Goal: Task Accomplishment & Management: Use online tool/utility

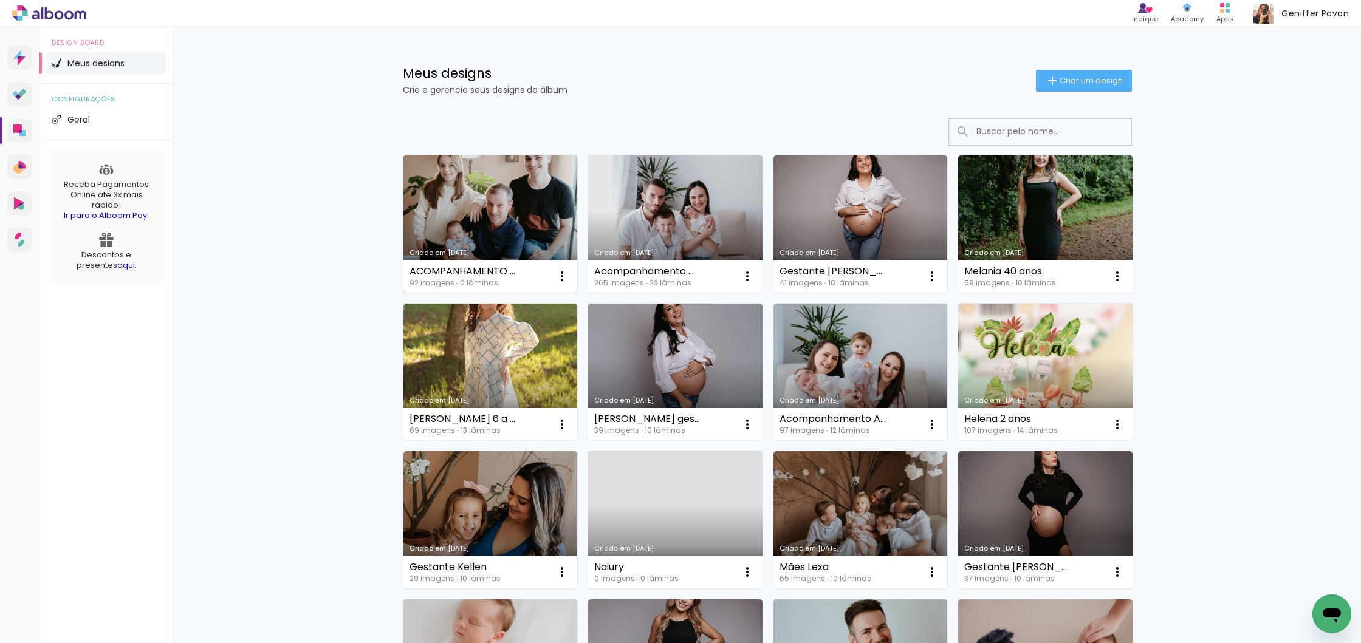
click at [533, 230] on link "Criado em [DATE]" at bounding box center [490, 224] width 174 height 137
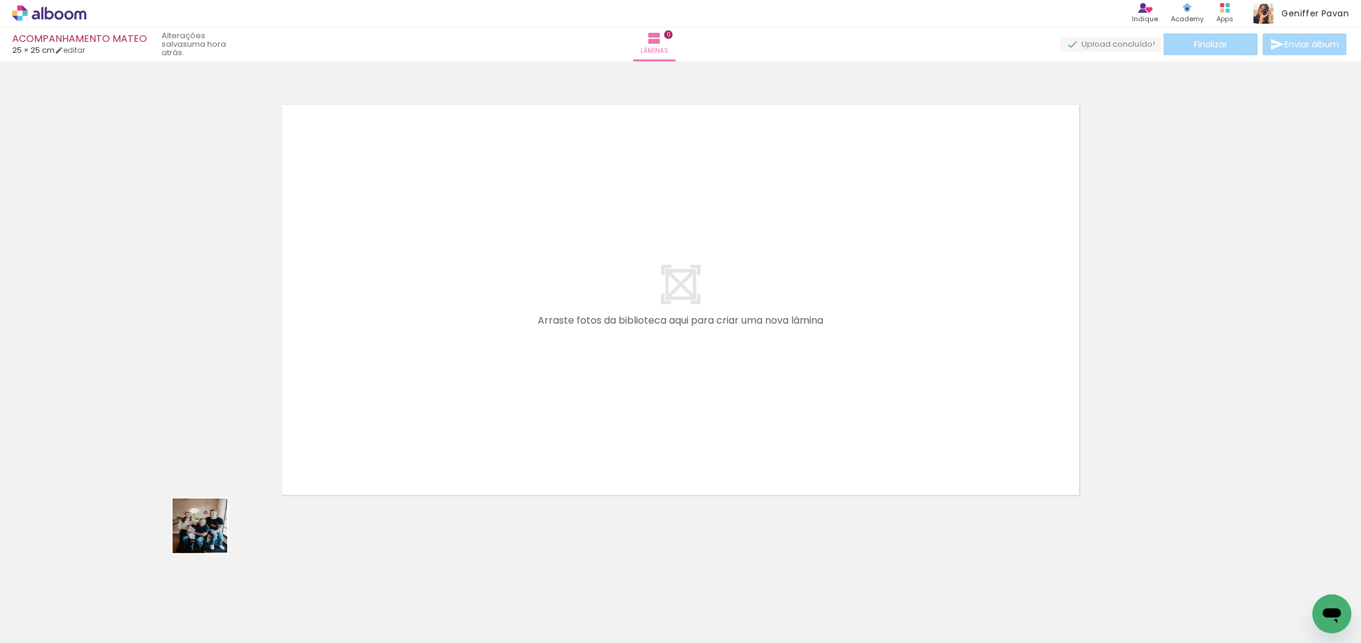
drag, startPoint x: 130, startPoint y: 595, endPoint x: 452, endPoint y: 422, distance: 365.5
click at [452, 422] on quentale-workspace at bounding box center [680, 321] width 1361 height 643
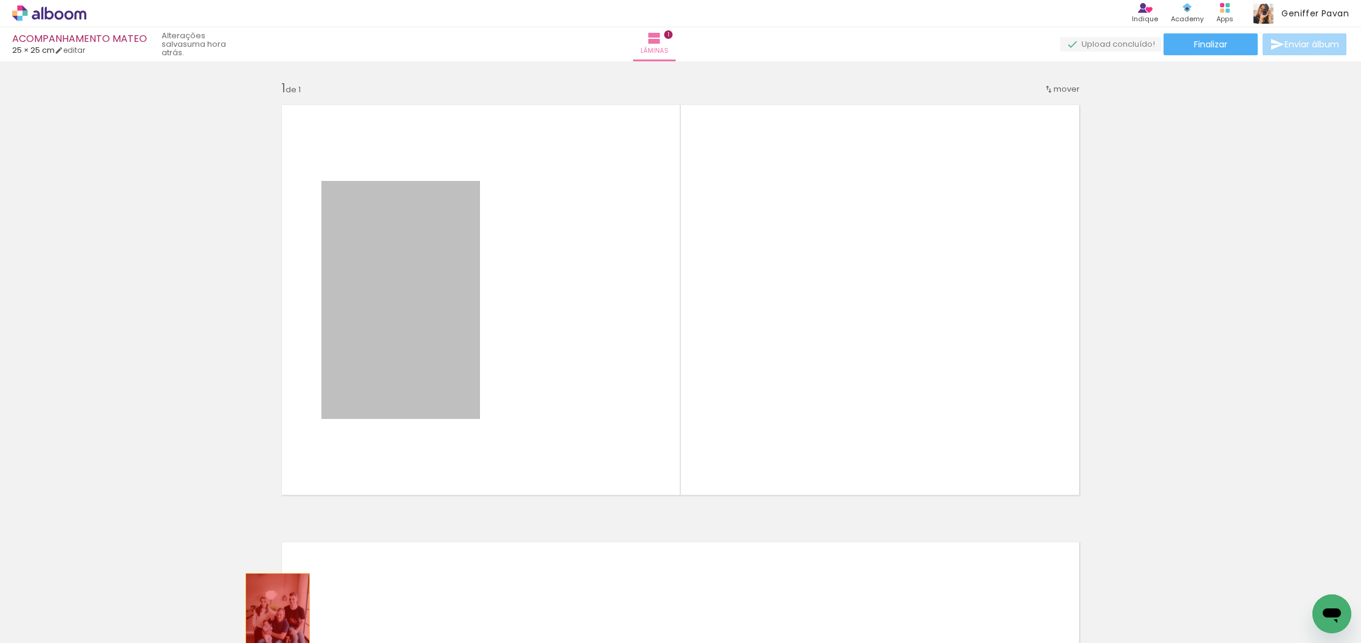
drag, startPoint x: 446, startPoint y: 301, endPoint x: 278, endPoint y: 621, distance: 362.5
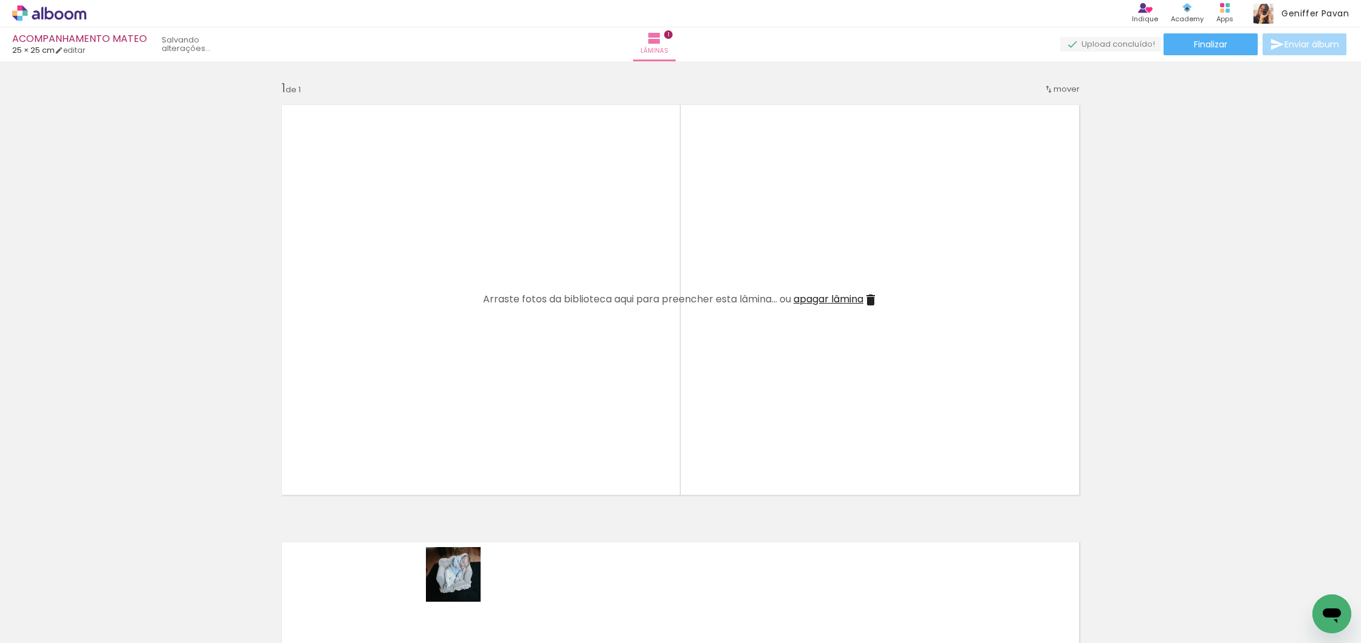
drag, startPoint x: 463, startPoint y: 596, endPoint x: 433, endPoint y: 419, distance: 180.0
click at [433, 419] on quentale-workspace at bounding box center [680, 321] width 1361 height 643
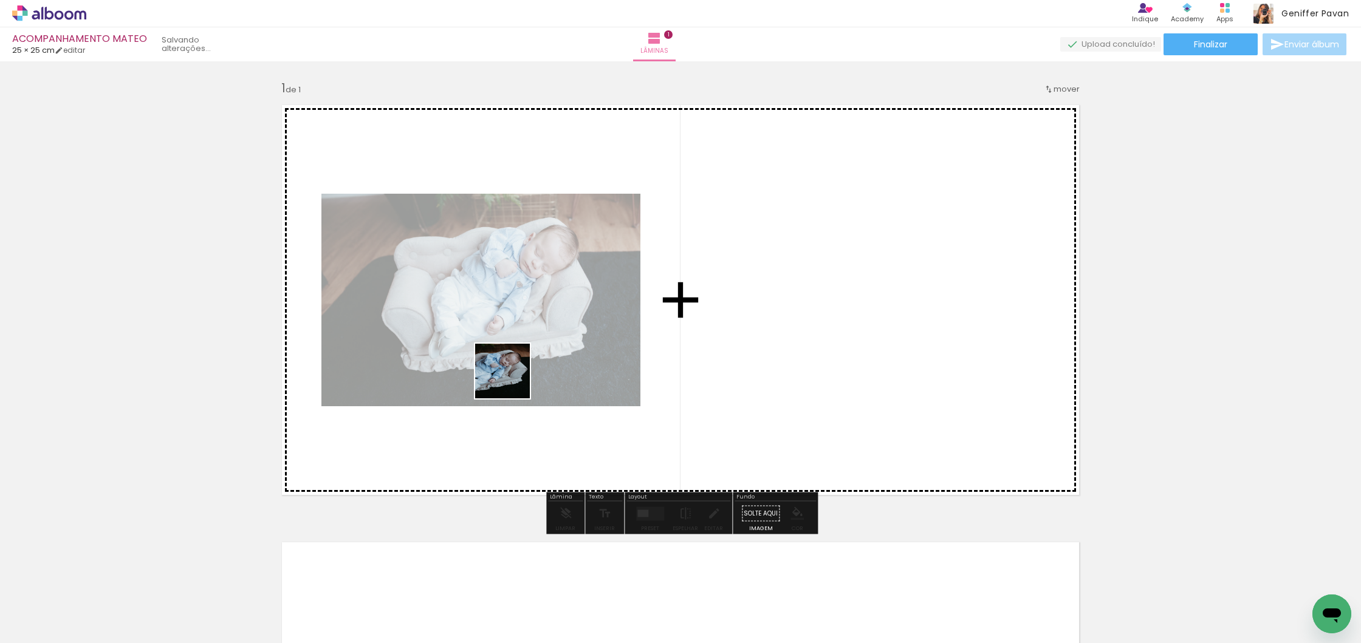
drag, startPoint x: 541, startPoint y: 603, endPoint x: 511, endPoint y: 380, distance: 224.9
click at [511, 380] on quentale-workspace at bounding box center [680, 321] width 1361 height 643
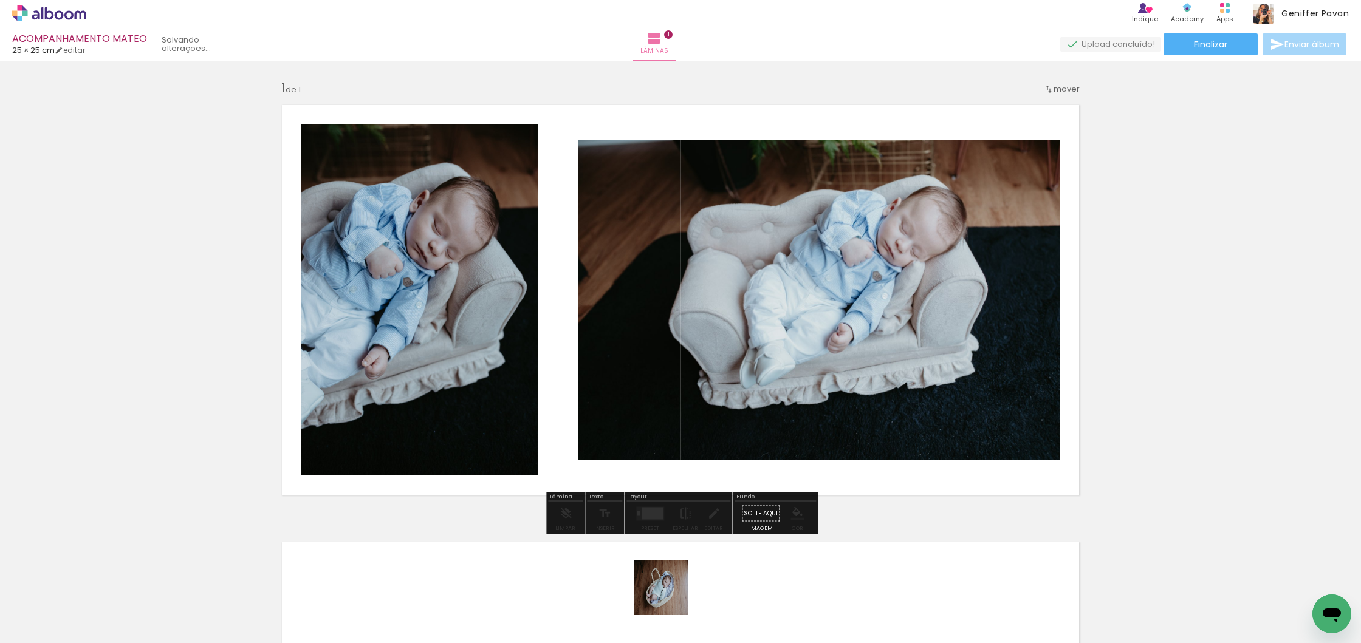
drag, startPoint x: 671, startPoint y: 602, endPoint x: 633, endPoint y: 384, distance: 221.4
click at [633, 384] on quentale-workspace at bounding box center [680, 321] width 1361 height 643
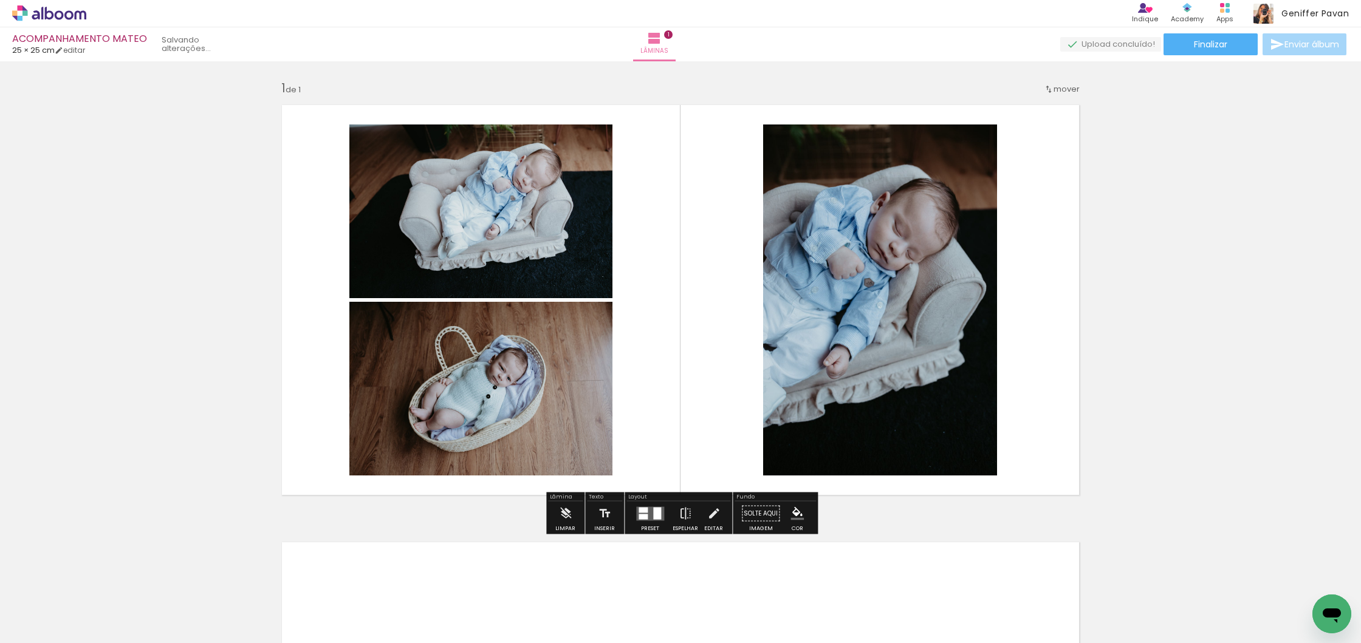
drag, startPoint x: 606, startPoint y: 598, endPoint x: 698, endPoint y: 421, distance: 200.0
click at [697, 420] on quentale-workspace at bounding box center [680, 321] width 1361 height 643
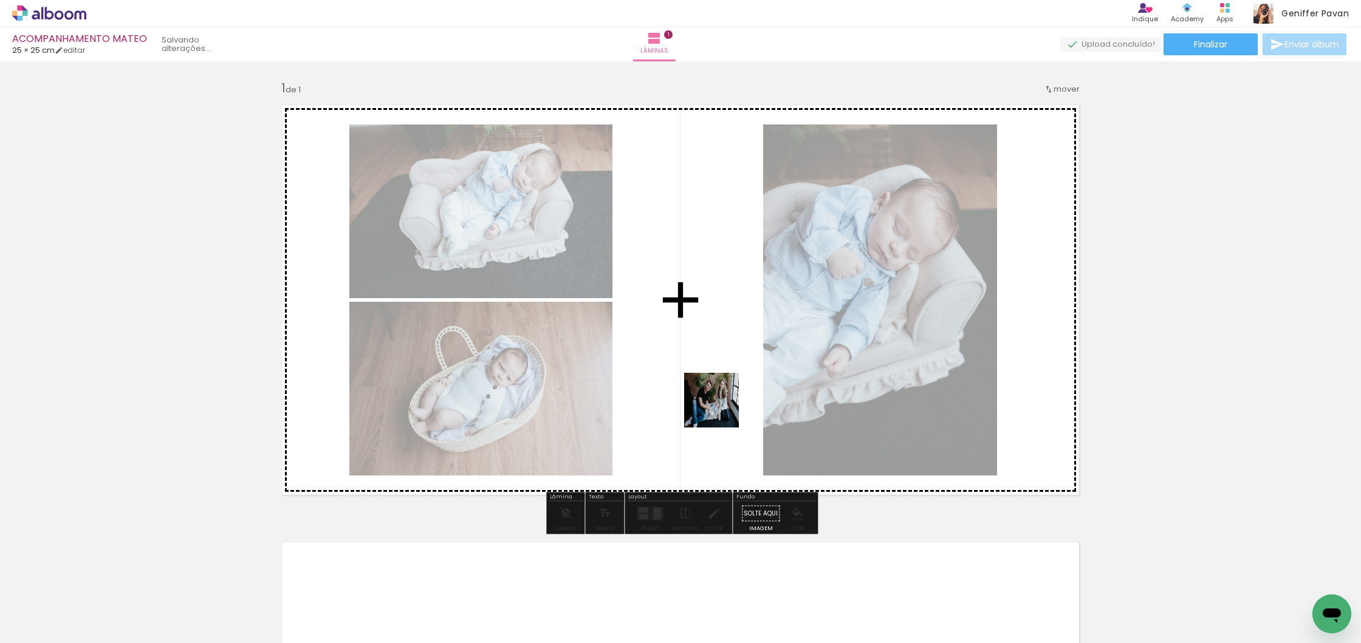
drag, startPoint x: 605, startPoint y: 604, endPoint x: 722, endPoint y: 408, distance: 228.2
click at [722, 408] on quentale-workspace at bounding box center [680, 321] width 1361 height 643
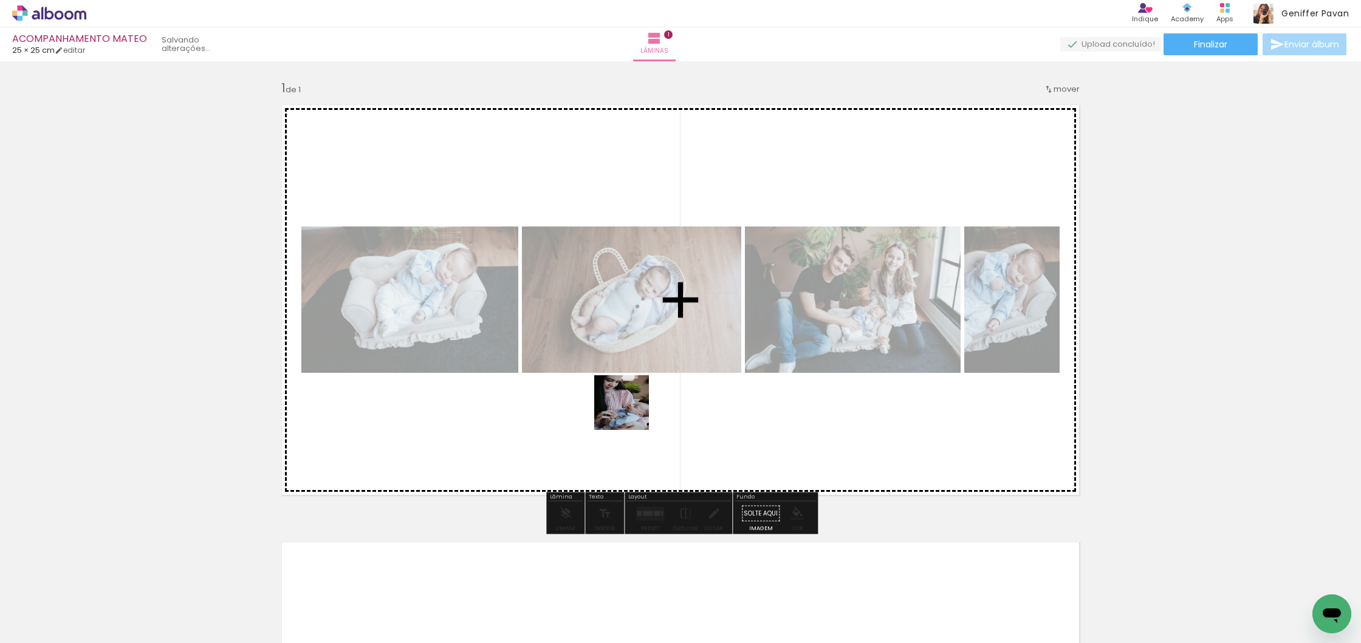
drag, startPoint x: 390, startPoint y: 610, endPoint x: 631, endPoint y: 412, distance: 311.6
click at [631, 412] on quentale-workspace at bounding box center [680, 321] width 1361 height 643
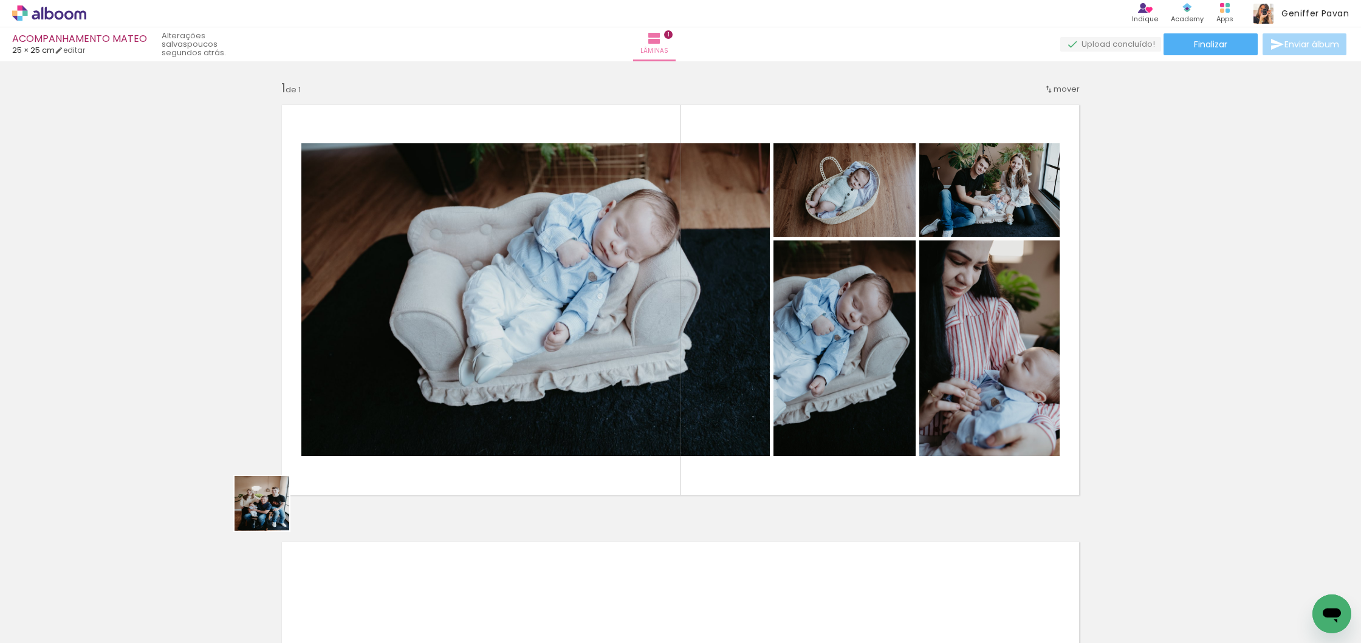
drag, startPoint x: 207, startPoint y: 561, endPoint x: 325, endPoint y: 468, distance: 150.6
click at [325, 468] on quentale-workspace at bounding box center [680, 321] width 1361 height 643
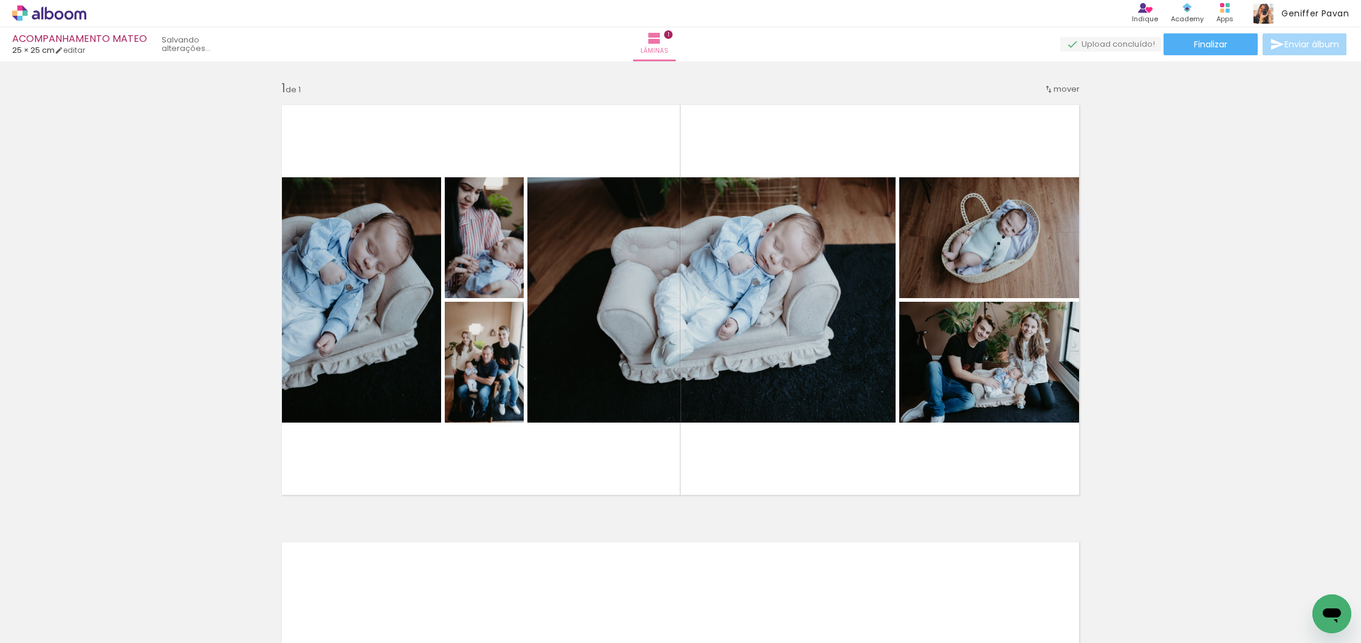
drag, startPoint x: 133, startPoint y: 609, endPoint x: 434, endPoint y: 400, distance: 366.7
click at [434, 400] on quentale-workspace at bounding box center [680, 321] width 1361 height 643
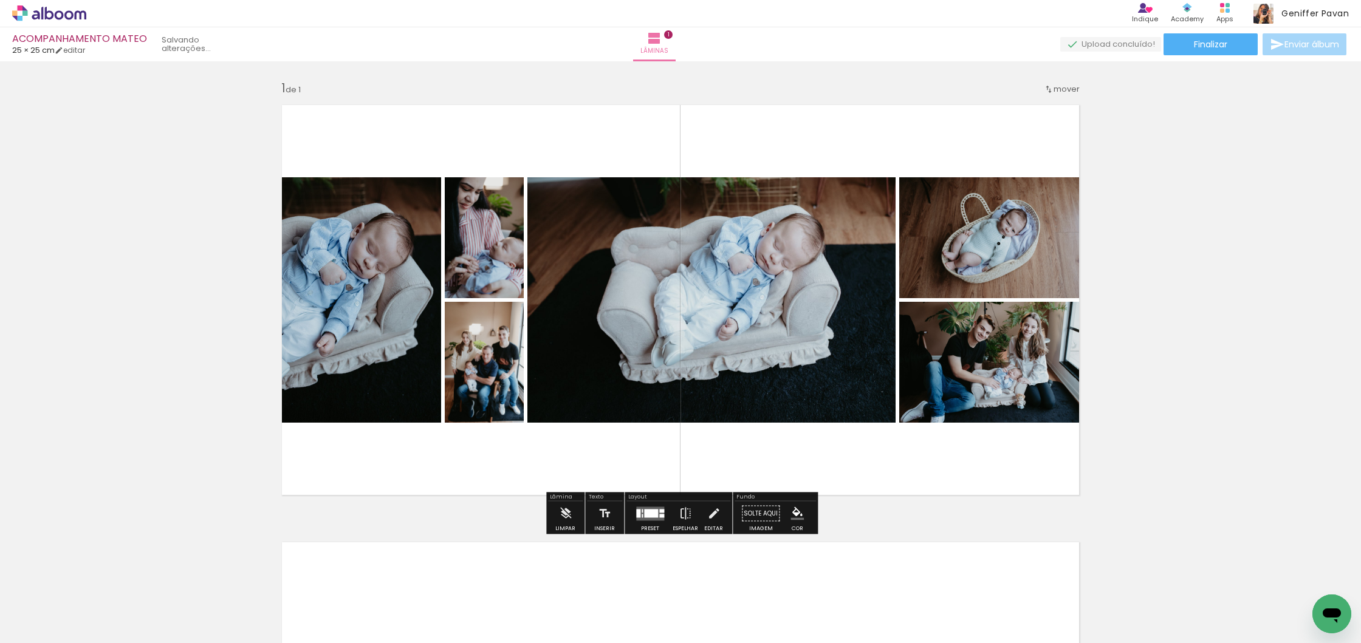
drag, startPoint x: 1022, startPoint y: 278, endPoint x: 192, endPoint y: 626, distance: 900.3
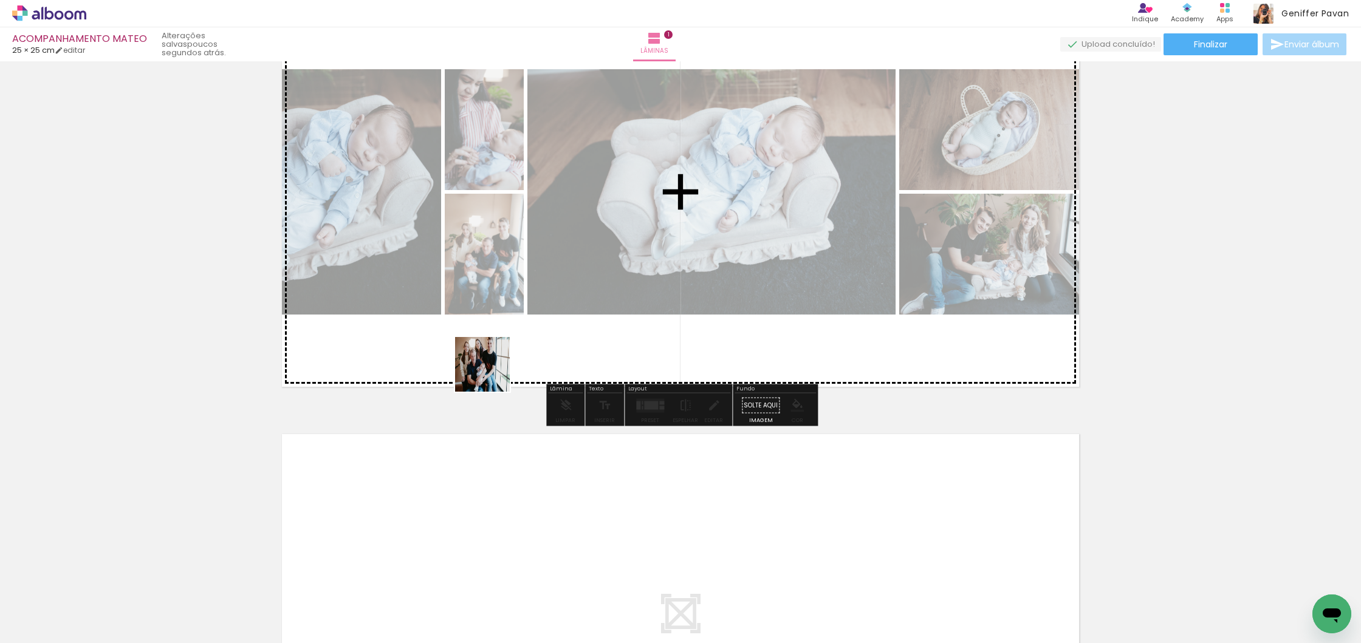
drag, startPoint x: 194, startPoint y: 602, endPoint x: 494, endPoint y: 371, distance: 378.6
click at [494, 371] on quentale-workspace at bounding box center [680, 321] width 1361 height 643
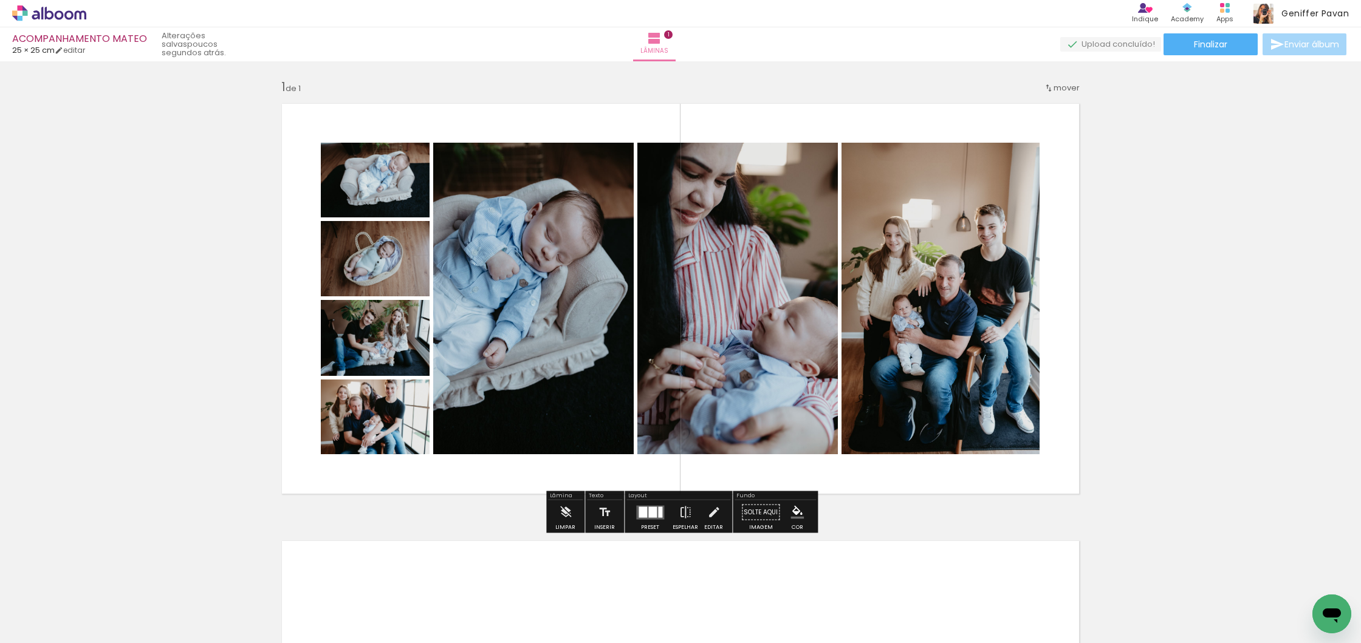
scroll to position [10, 0]
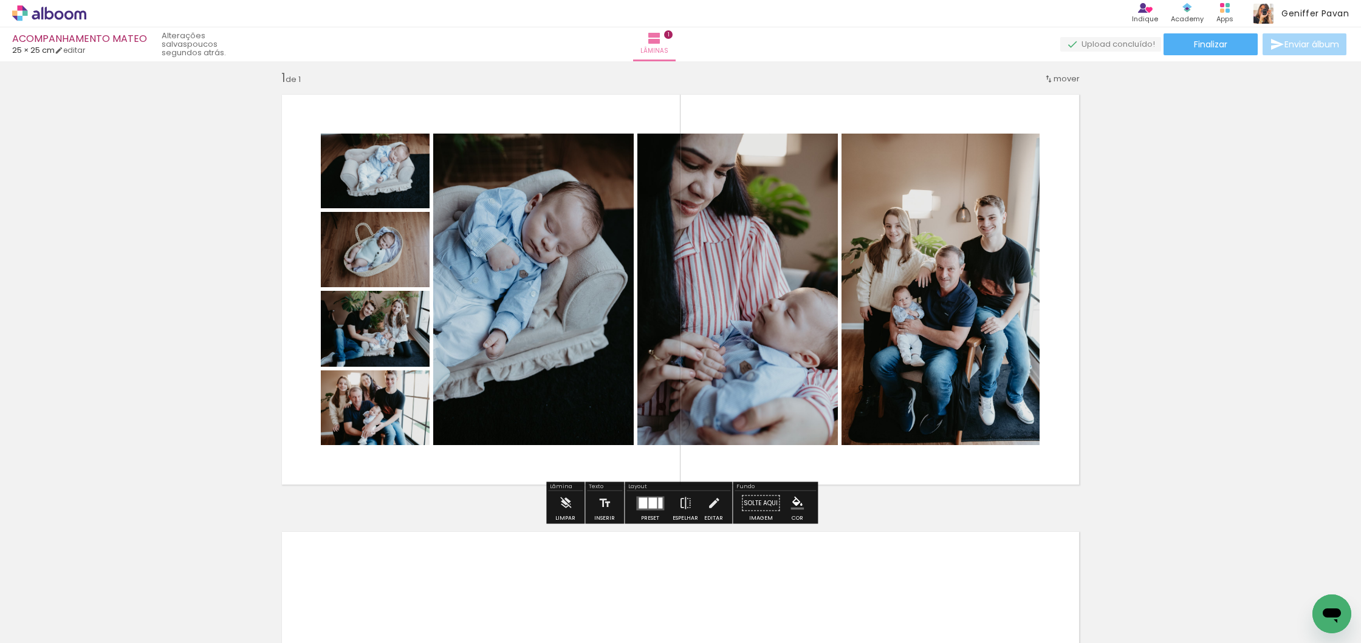
drag, startPoint x: 264, startPoint y: 612, endPoint x: 397, endPoint y: 430, distance: 225.3
click at [397, 430] on quentale-workspace at bounding box center [680, 321] width 1361 height 643
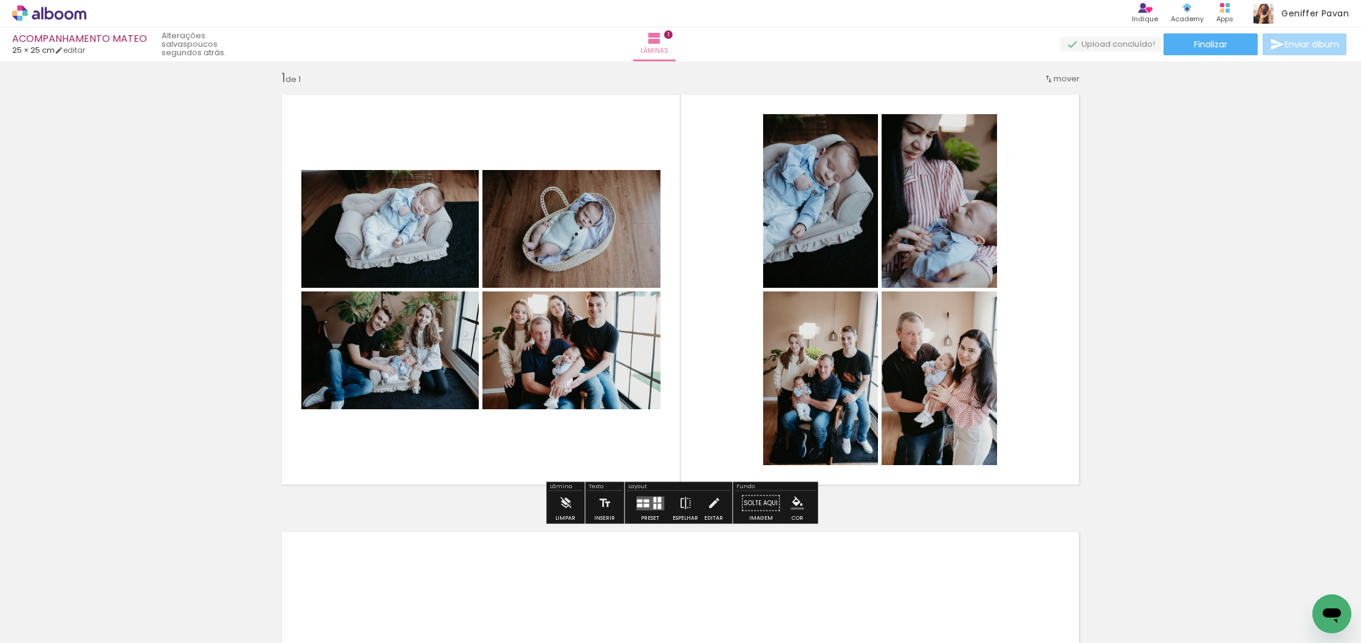
drag, startPoint x: 334, startPoint y: 609, endPoint x: 464, endPoint y: 463, distance: 195.8
click at [464, 463] on quentale-workspace at bounding box center [680, 321] width 1361 height 643
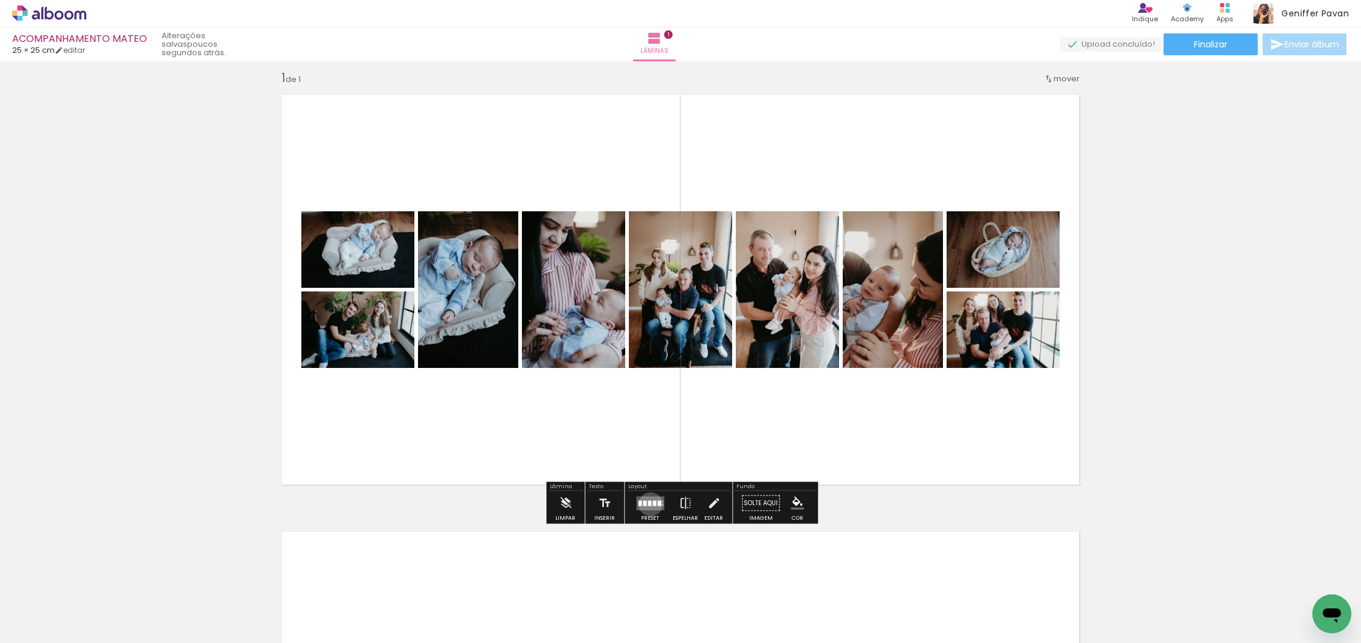
click at [648, 504] on div at bounding box center [650, 503] width 4 height 5
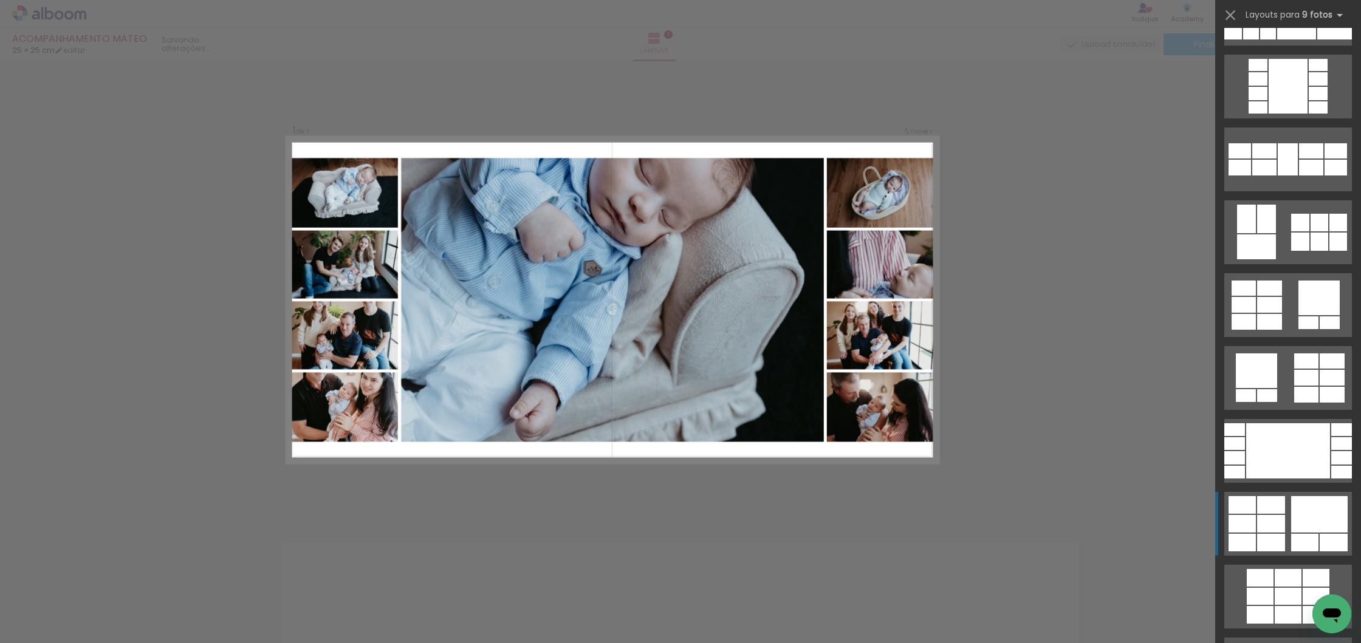
scroll to position [567, 0]
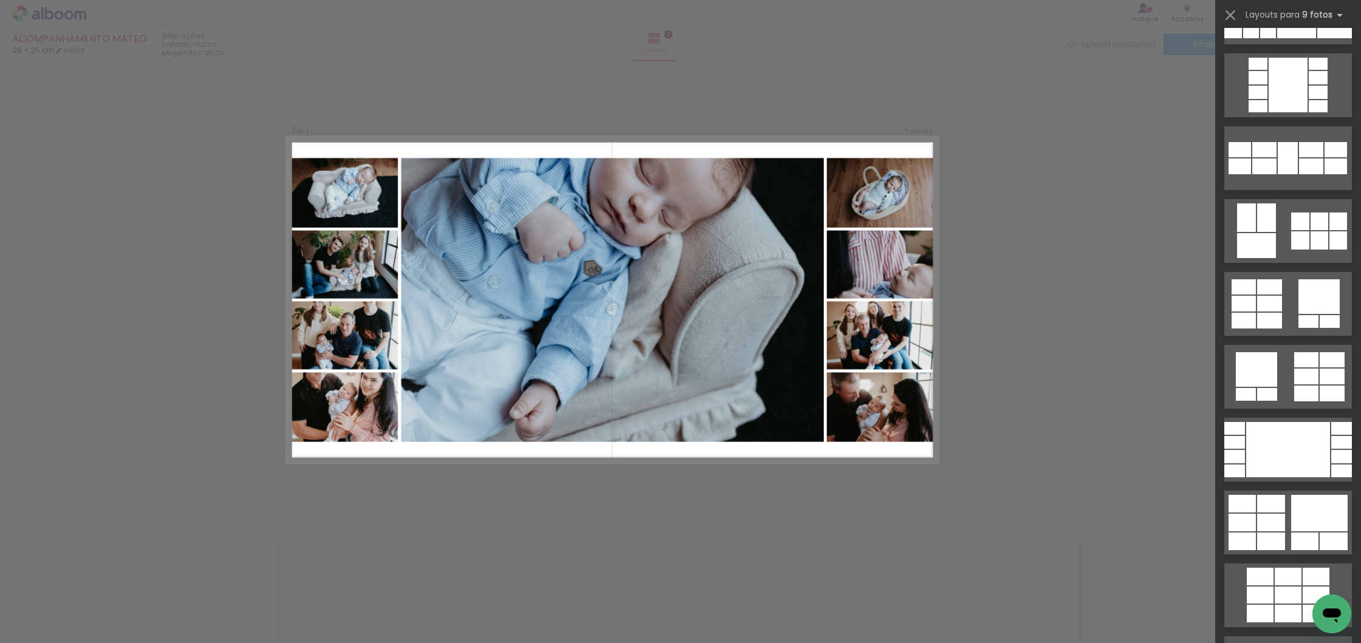
click at [1148, 385] on div "Confirmar Cancelar" at bounding box center [680, 513] width 1361 height 904
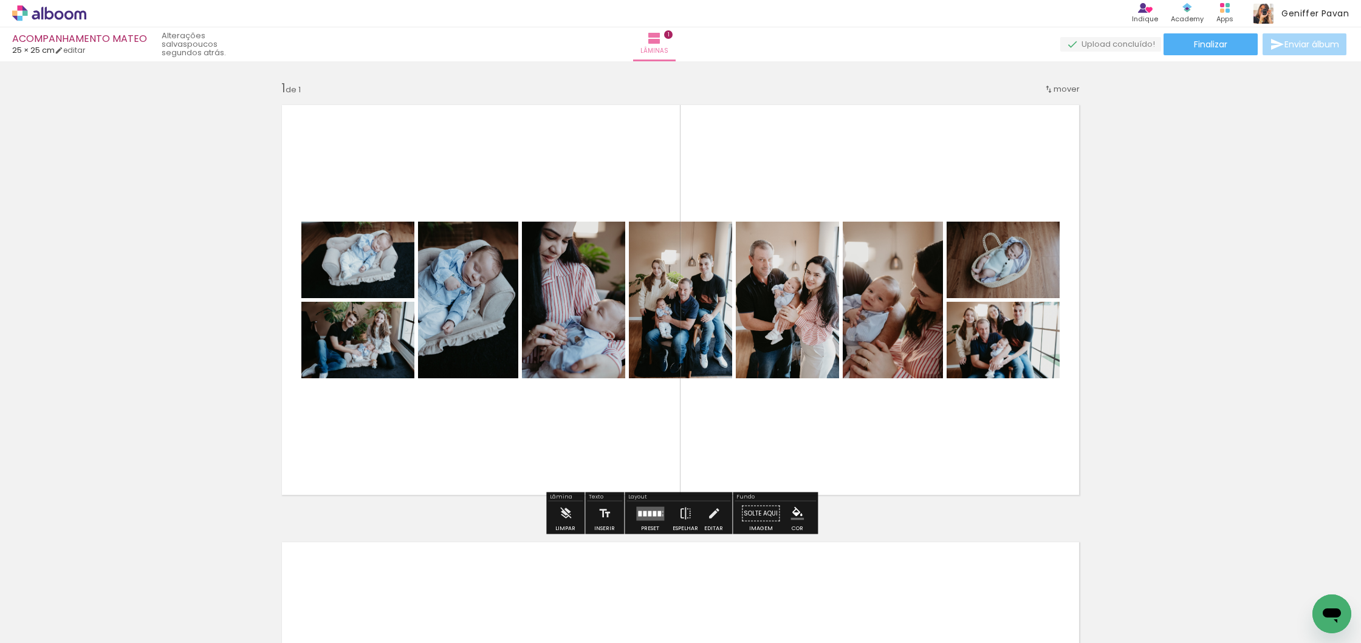
scroll to position [62, 0]
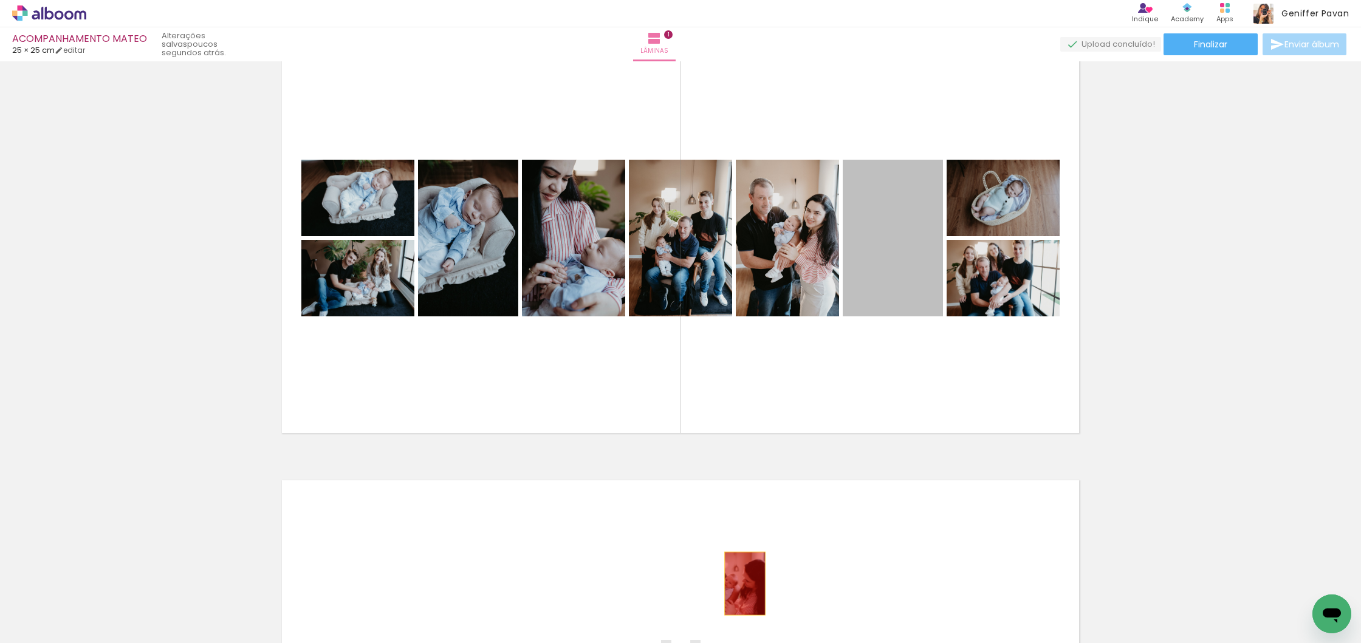
drag, startPoint x: 909, startPoint y: 269, endPoint x: 742, endPoint y: 603, distance: 373.5
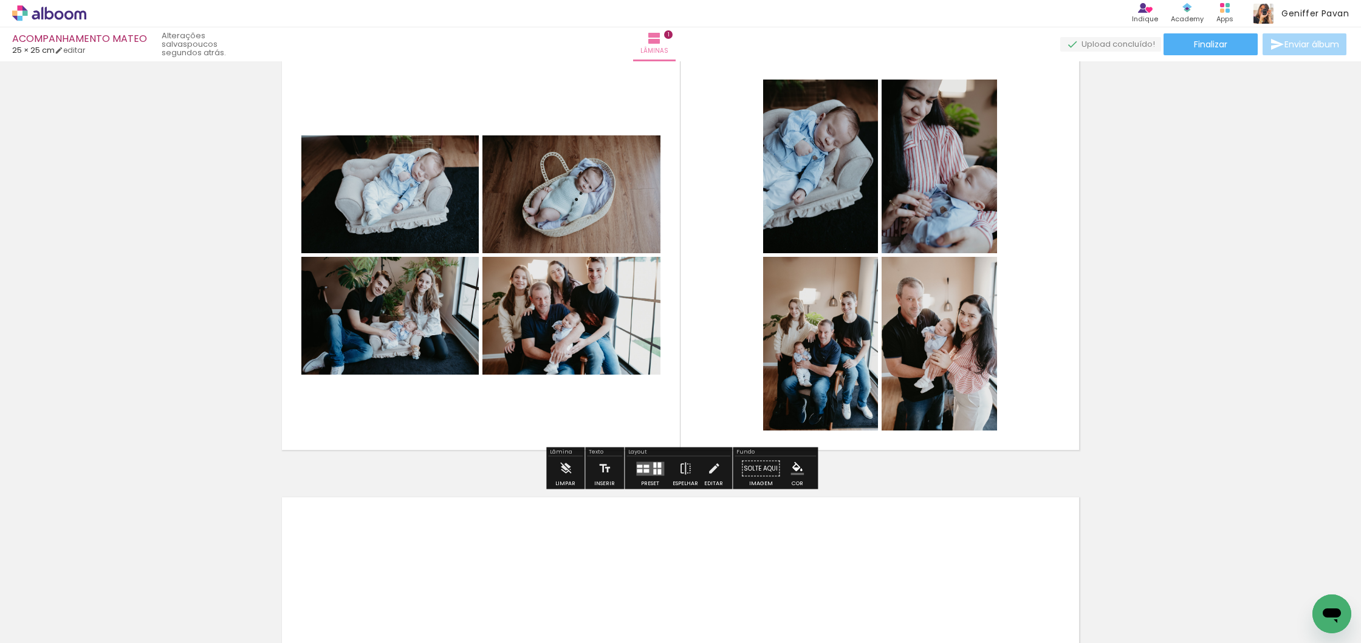
scroll to position [42, 0]
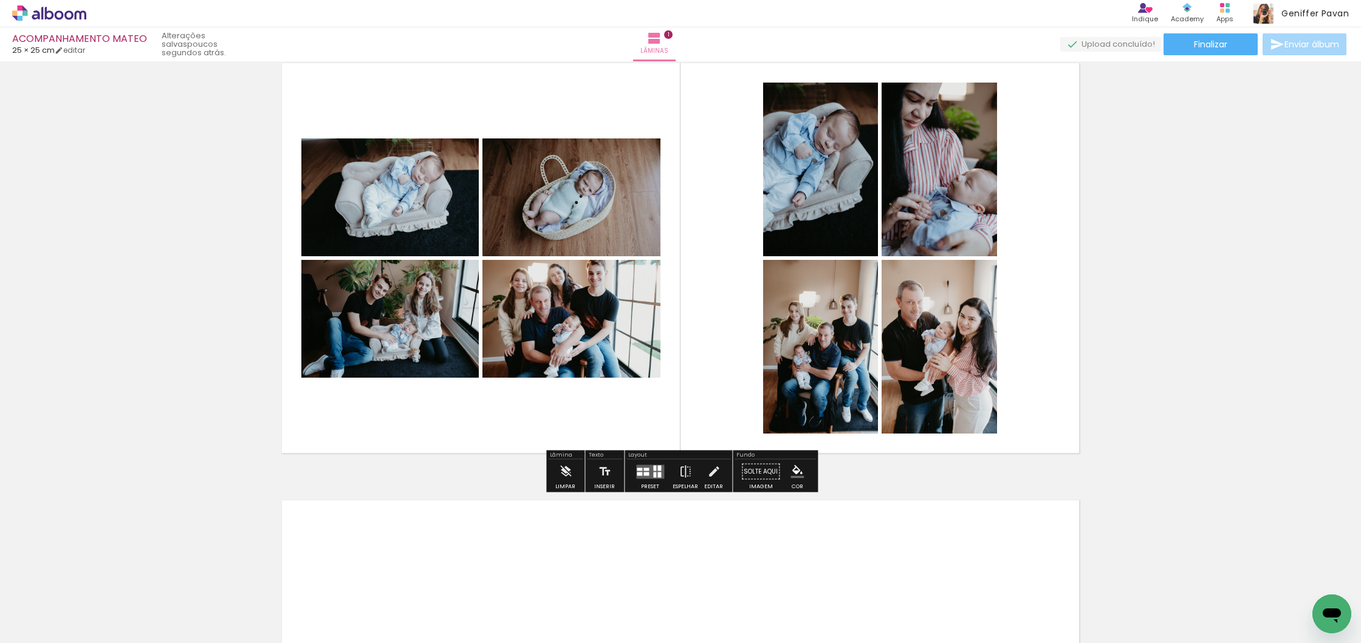
click at [649, 471] on quentale-layouter at bounding box center [650, 472] width 28 height 14
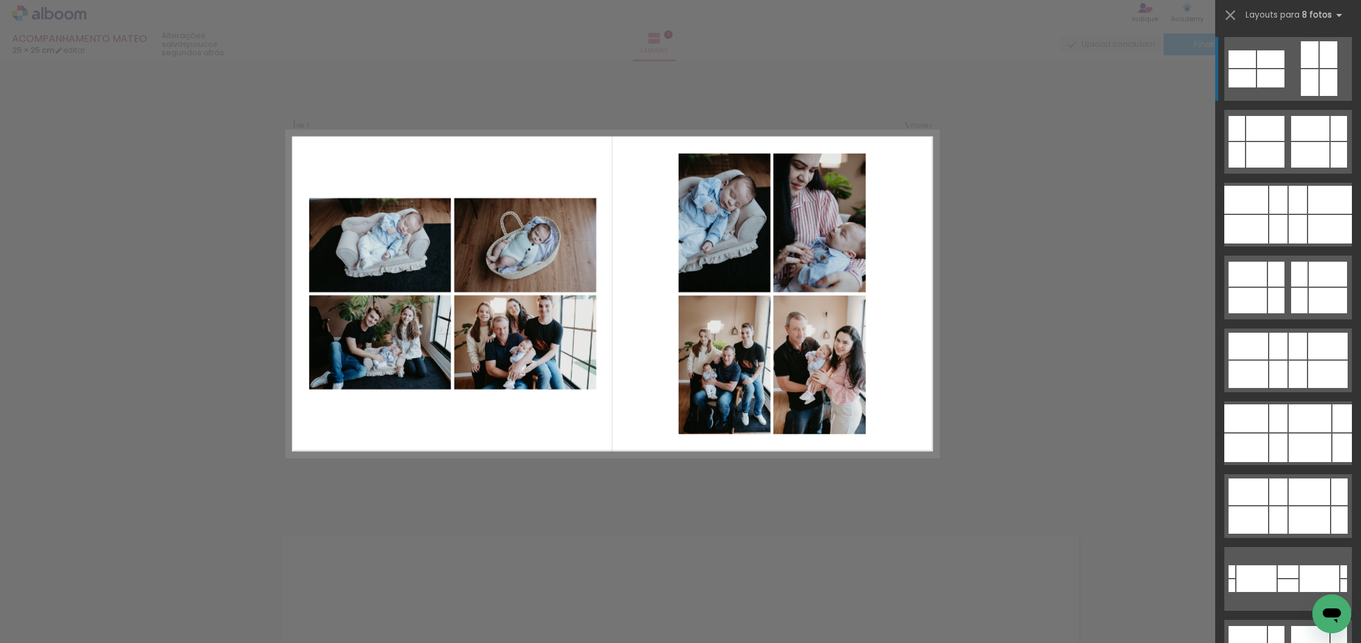
scroll to position [0, 0]
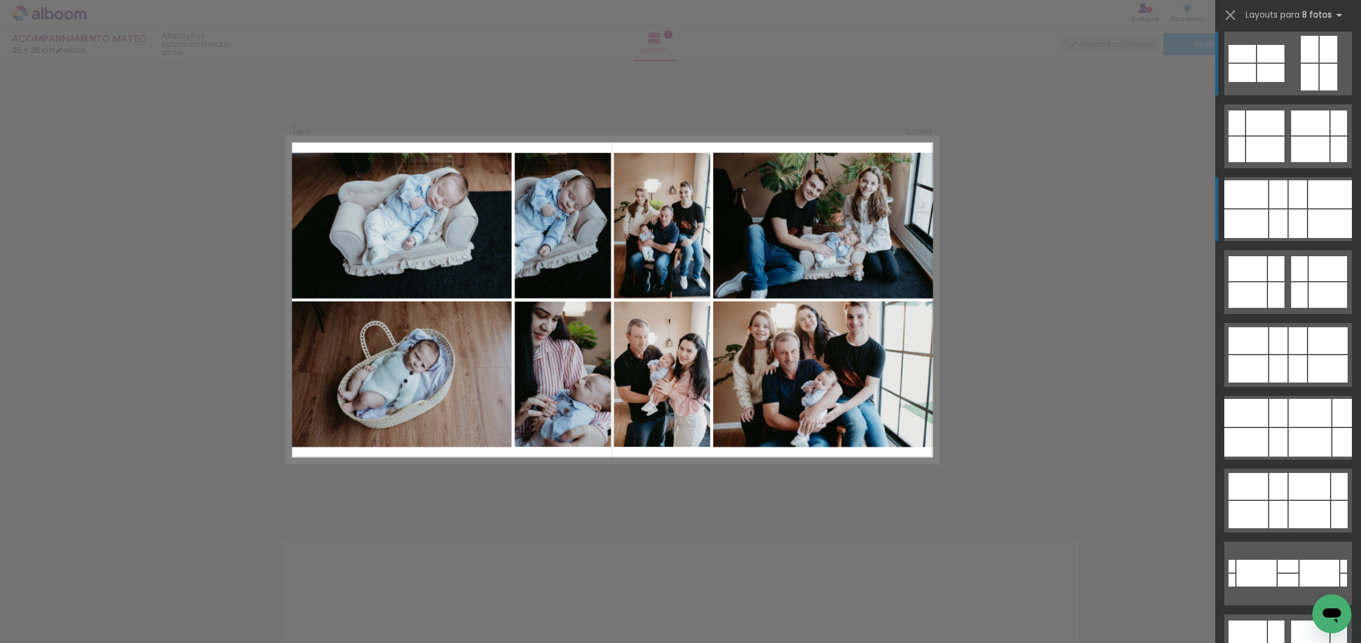
click at [1257, 225] on div at bounding box center [1246, 224] width 44 height 29
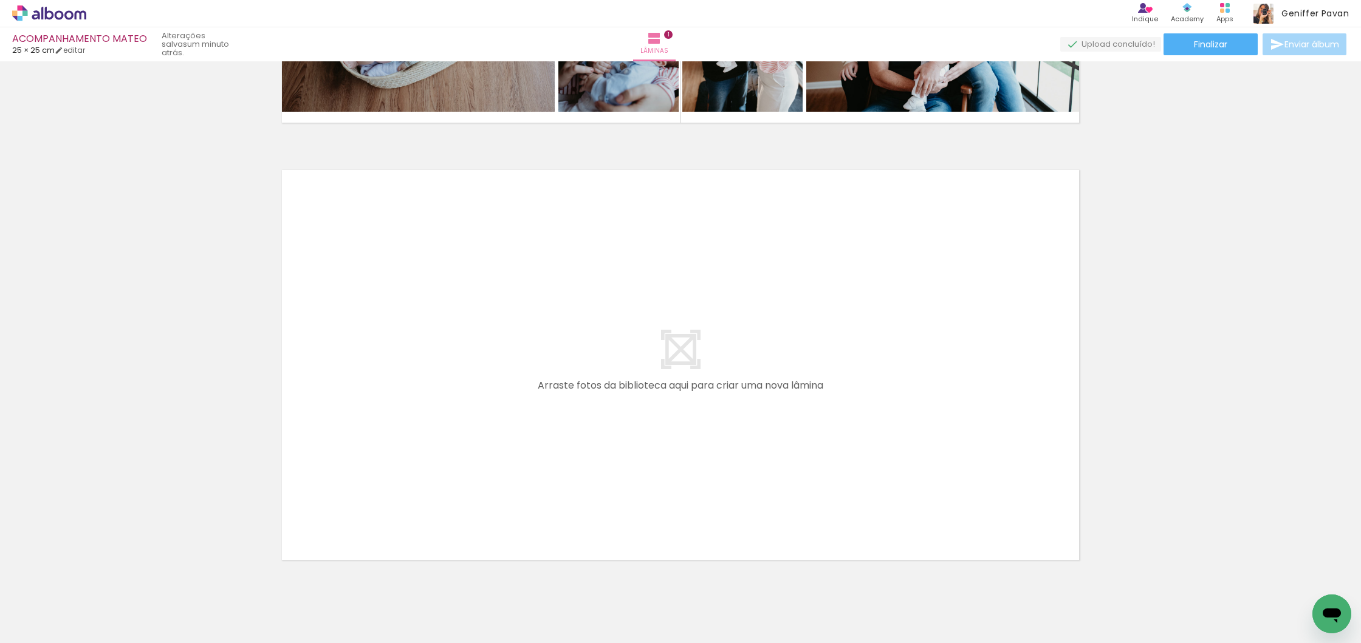
scroll to position [391, 0]
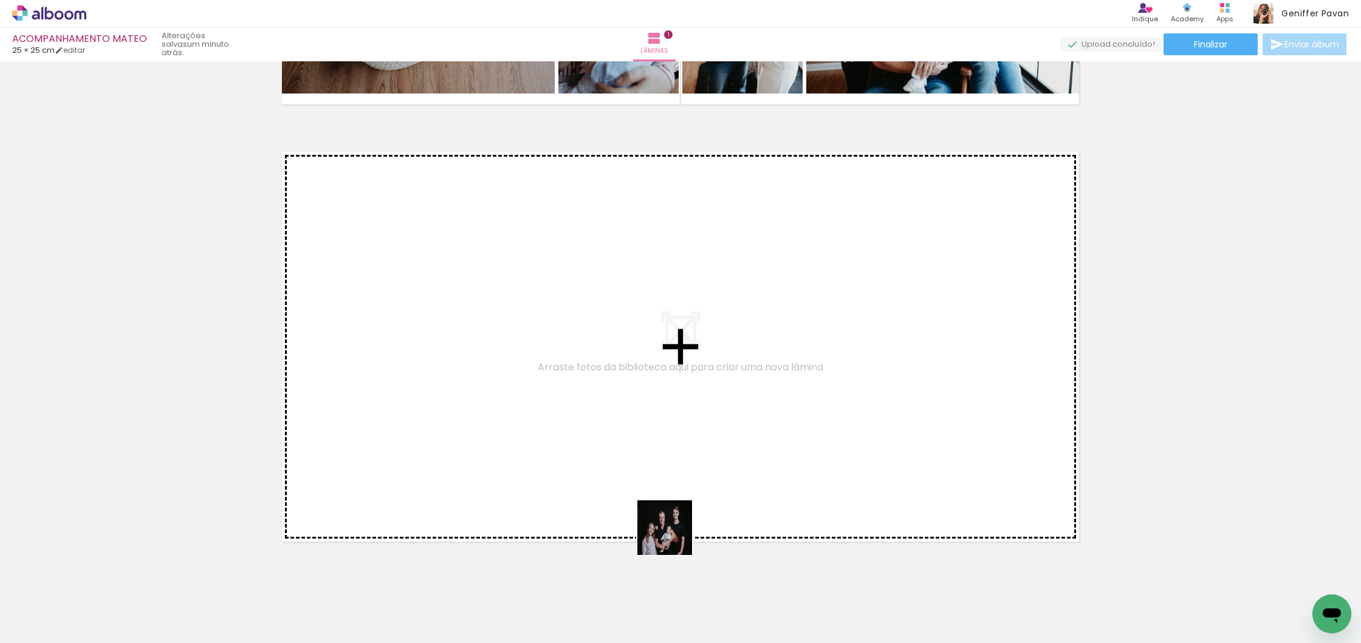
drag, startPoint x: 729, startPoint y: 612, endPoint x: 577, endPoint y: 414, distance: 249.5
click at [577, 414] on quentale-workspace at bounding box center [680, 321] width 1361 height 643
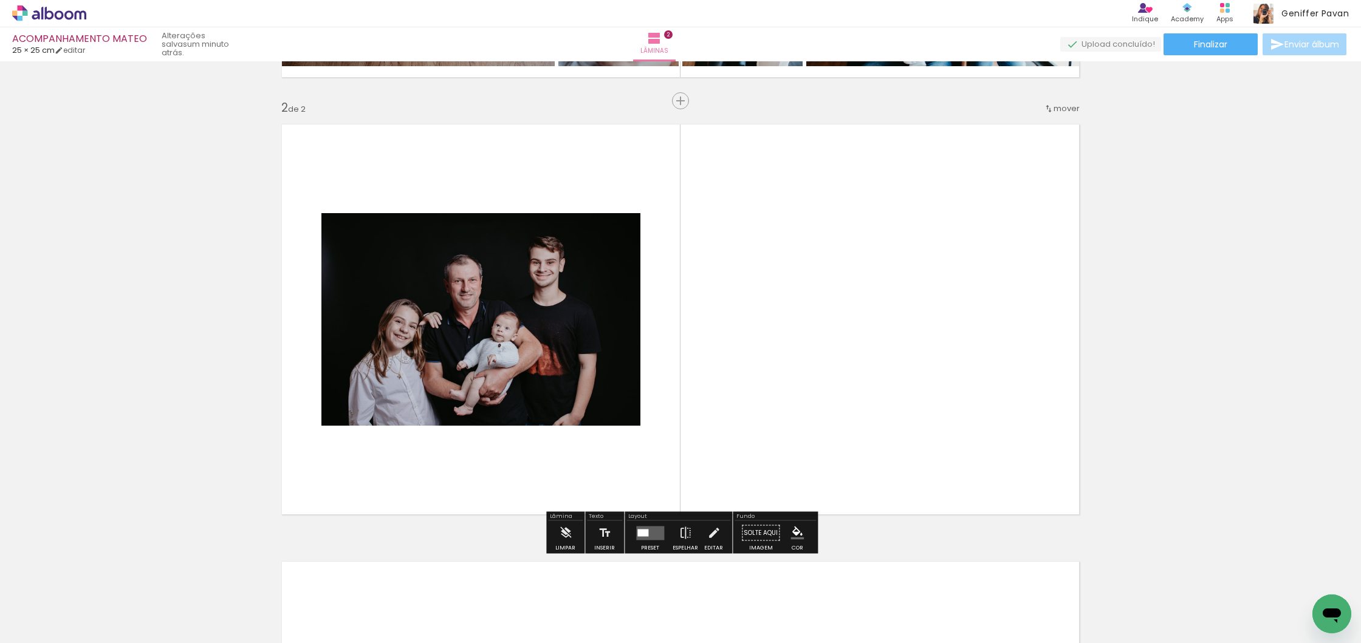
scroll to position [423, 0]
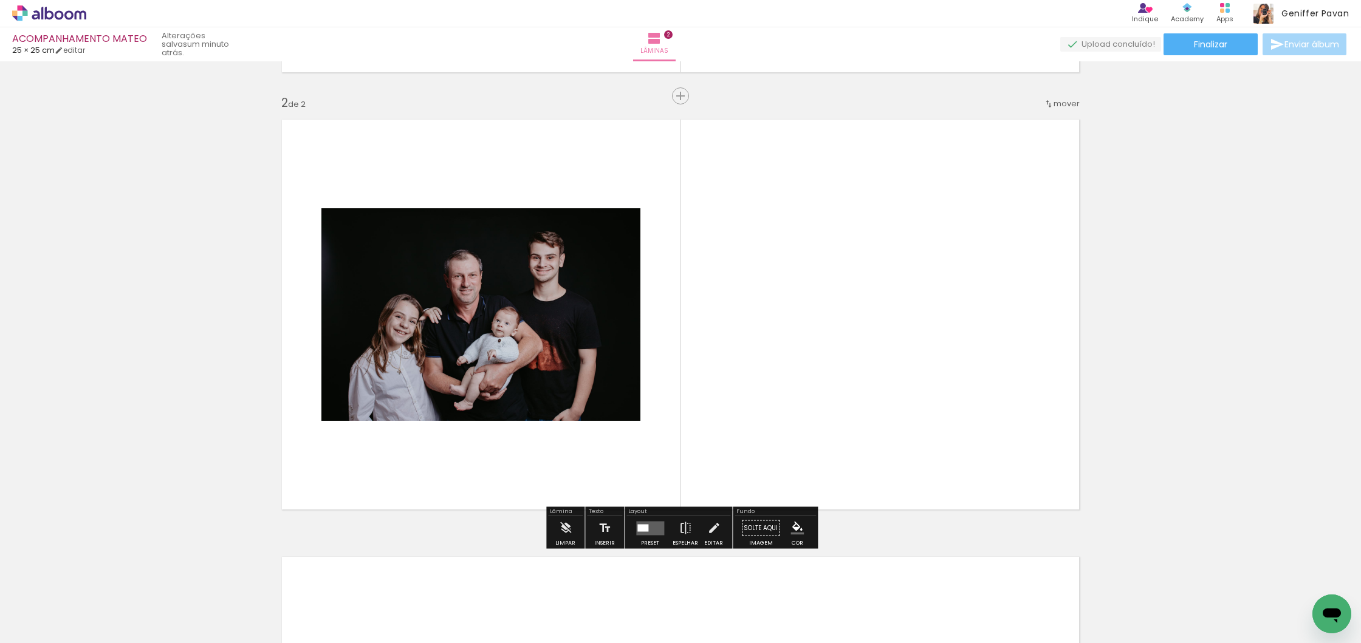
drag, startPoint x: 813, startPoint y: 610, endPoint x: 779, endPoint y: 360, distance: 252.0
click at [779, 360] on quentale-workspace at bounding box center [680, 321] width 1361 height 643
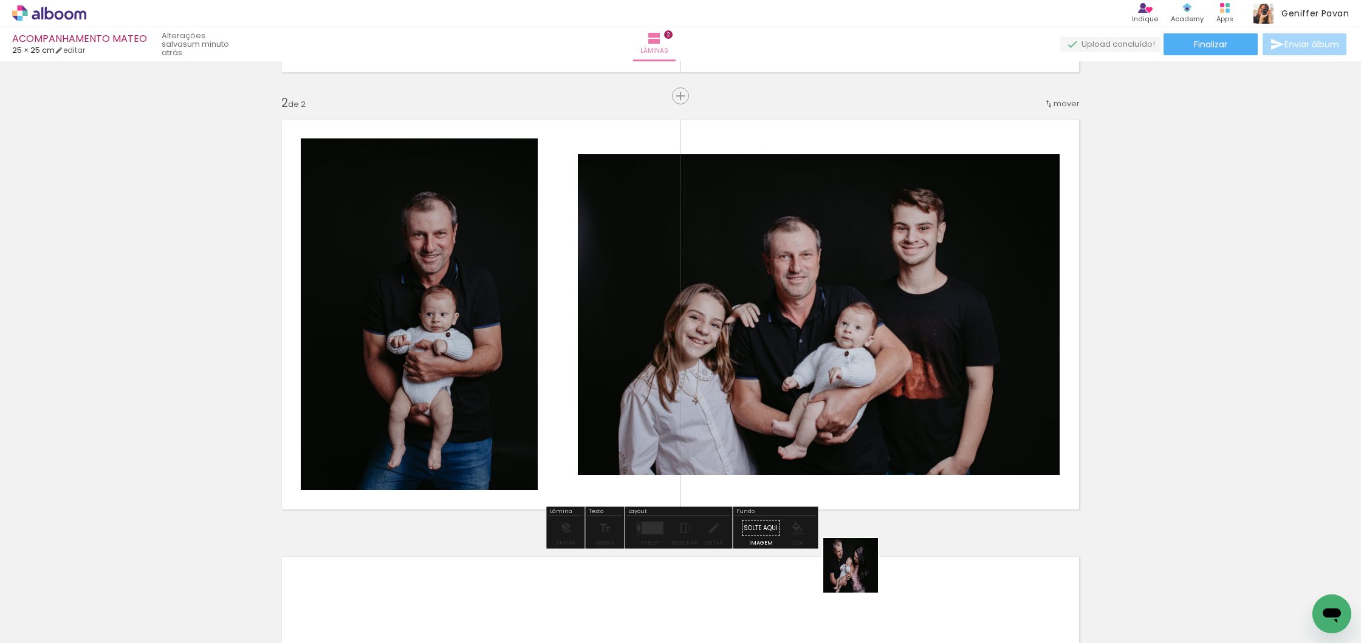
drag, startPoint x: 879, startPoint y: 600, endPoint x: 788, endPoint y: 446, distance: 178.9
click at [788, 446] on quentale-workspace at bounding box center [680, 321] width 1361 height 643
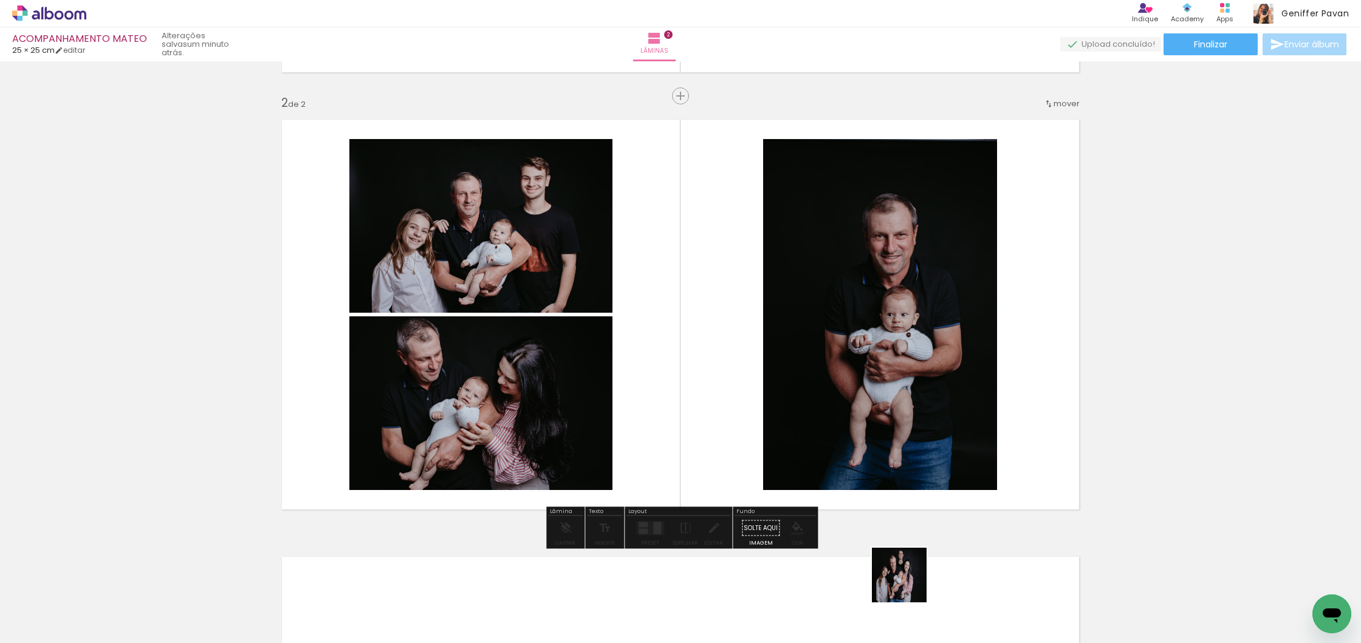
drag, startPoint x: 908, startPoint y: 584, endPoint x: 819, endPoint y: 419, distance: 188.1
click at [819, 419] on quentale-workspace at bounding box center [680, 321] width 1361 height 643
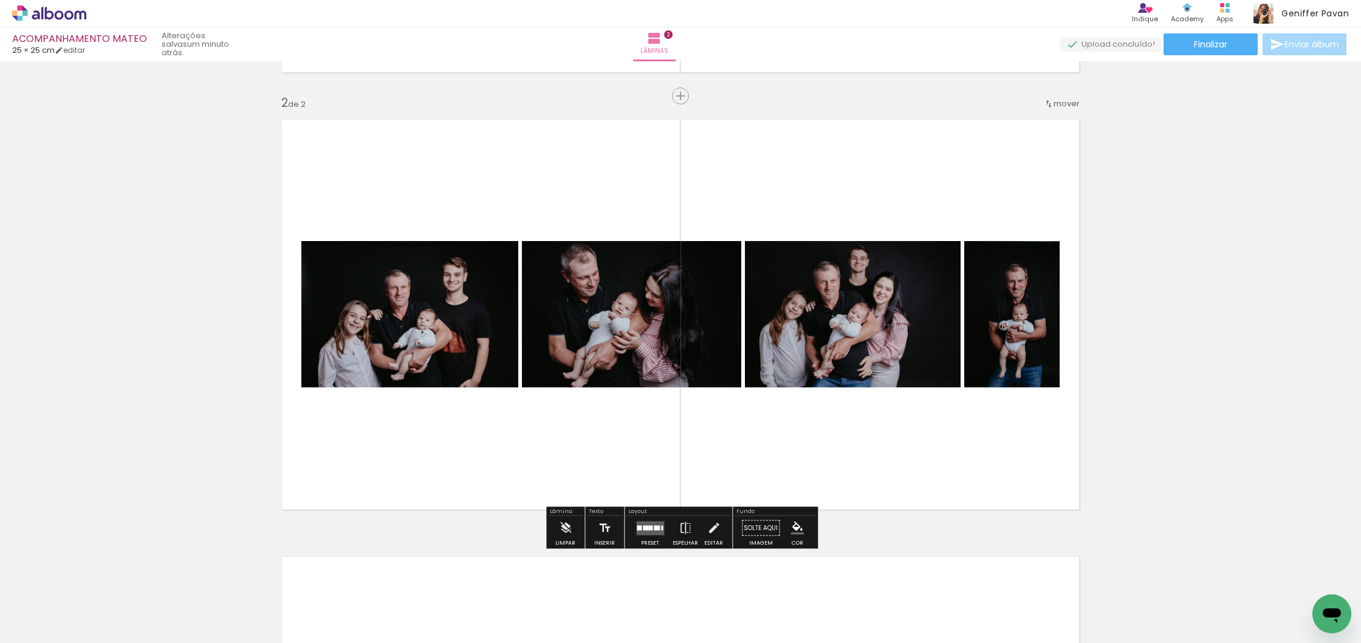
click at [638, 536] on div at bounding box center [650, 528] width 33 height 24
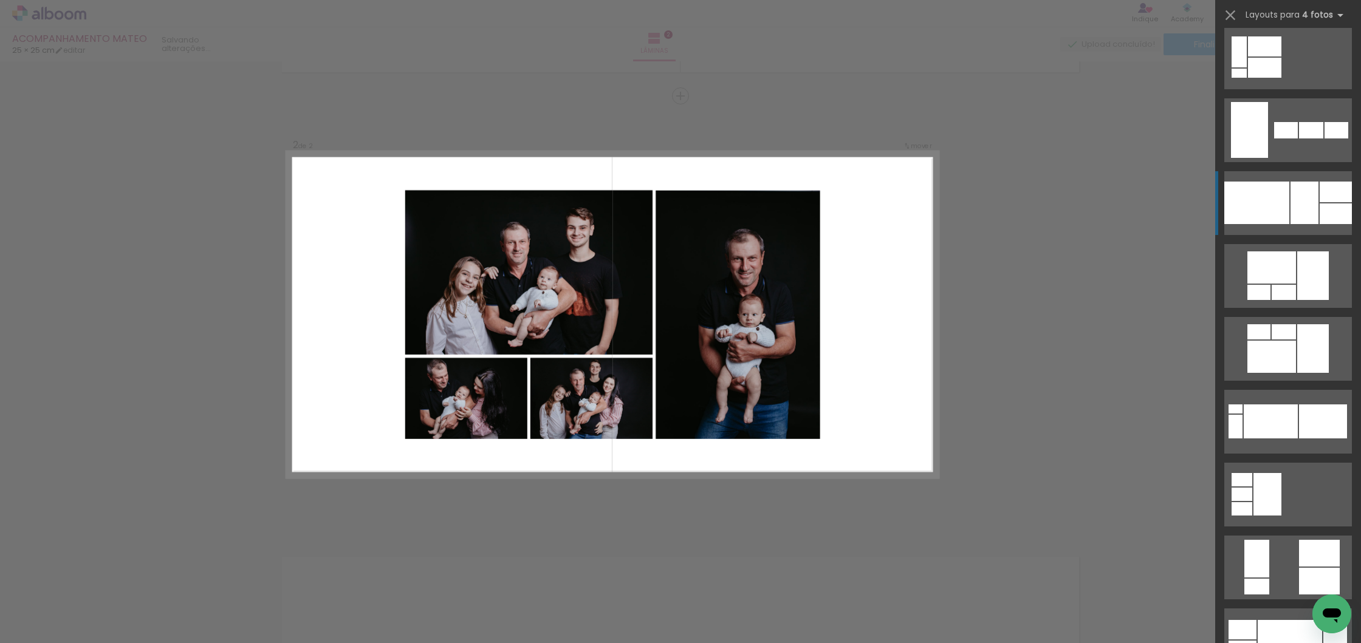
scroll to position [1033, 0]
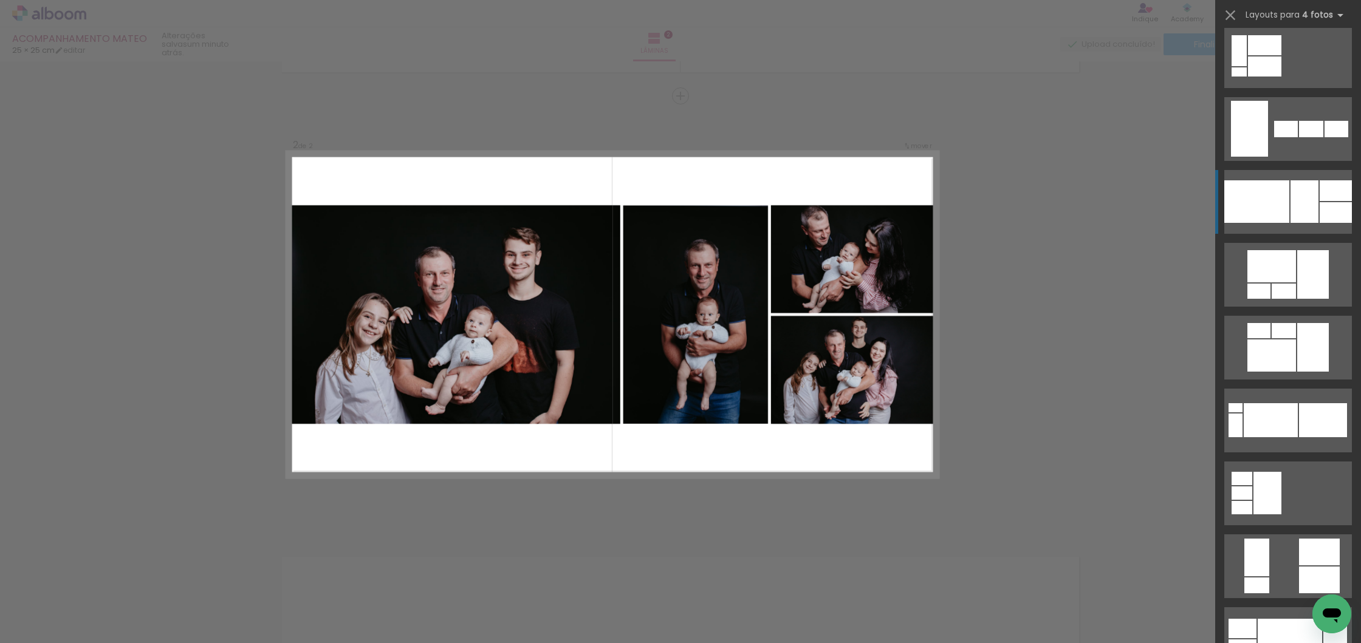
click at [1289, 203] on quentale-layouter at bounding box center [1288, 202] width 128 height 64
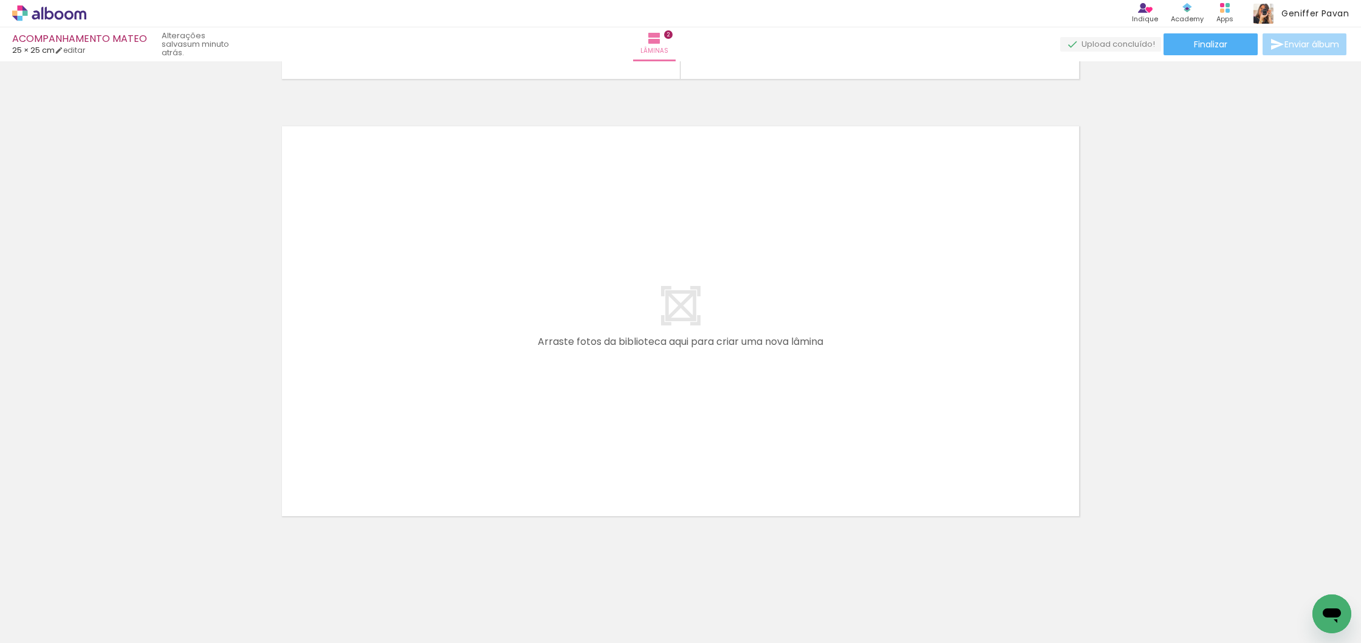
scroll to position [853, 0]
click at [61, 606] on iron-icon at bounding box center [62, 607] width 10 height 10
click at [60, 606] on paper-item "Não utilizadas" at bounding box center [39, 603] width 63 height 10
type input "Não utilizadas"
drag, startPoint x: 207, startPoint y: 608, endPoint x: 391, endPoint y: 416, distance: 265.9
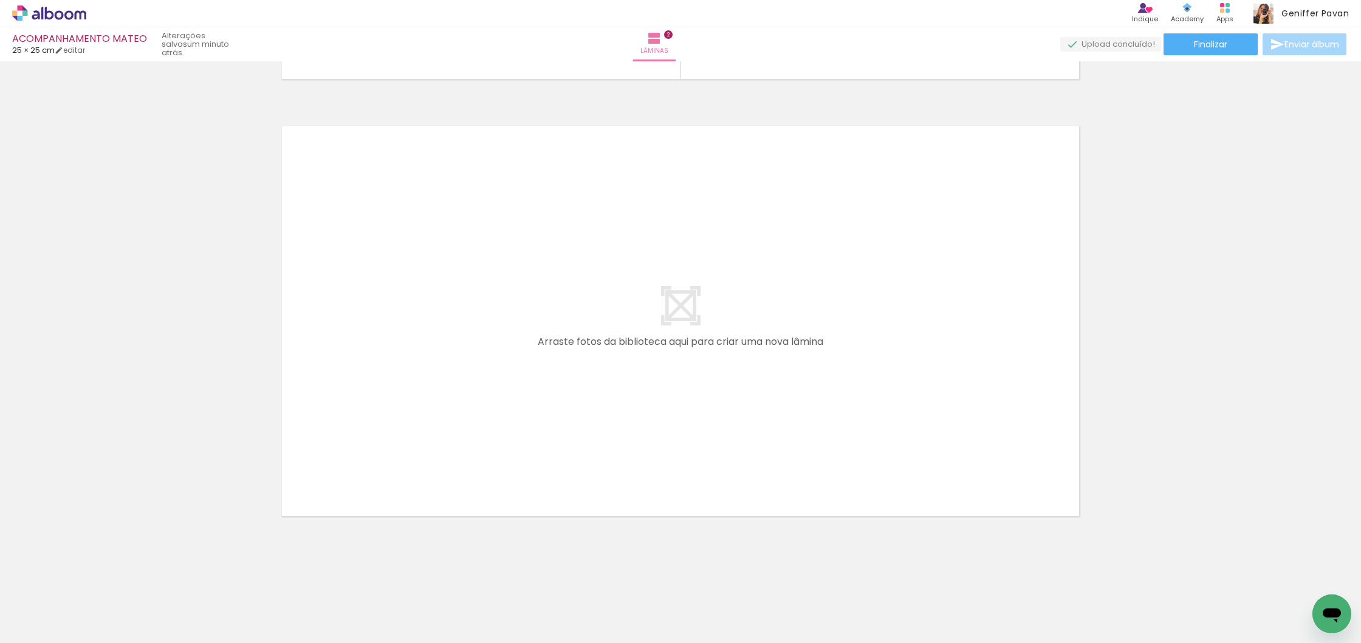
click at [391, 416] on quentale-workspace at bounding box center [680, 321] width 1361 height 643
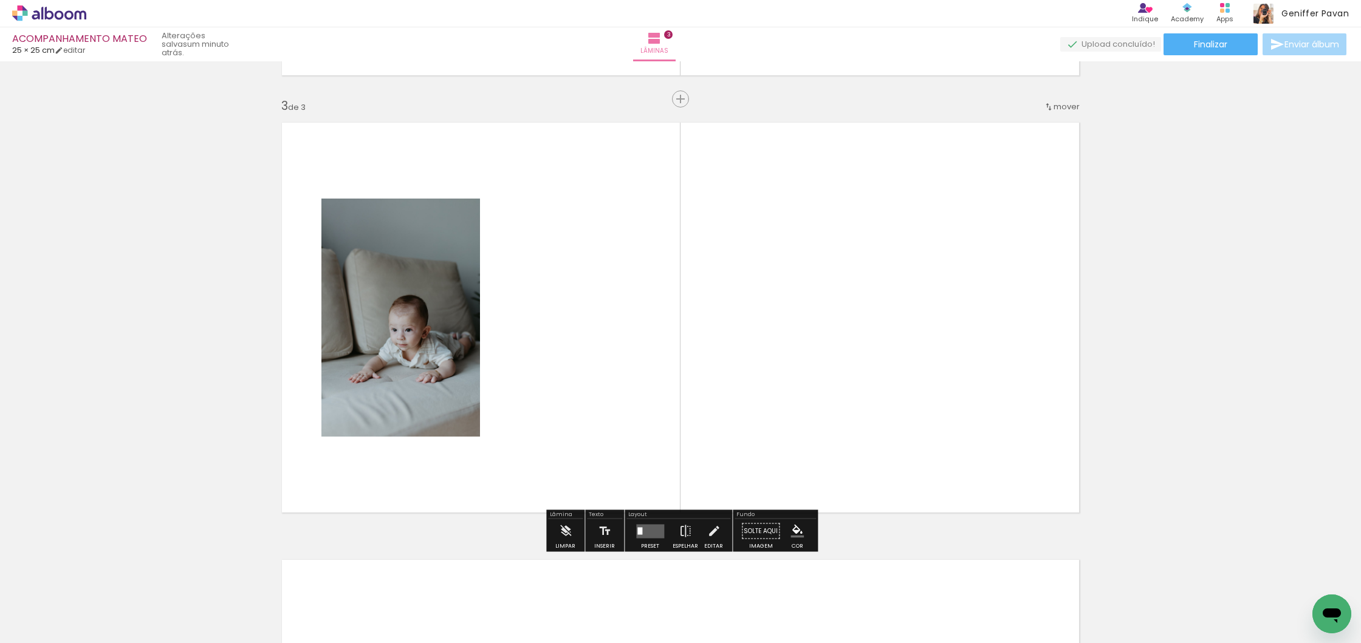
scroll to position [860, 0]
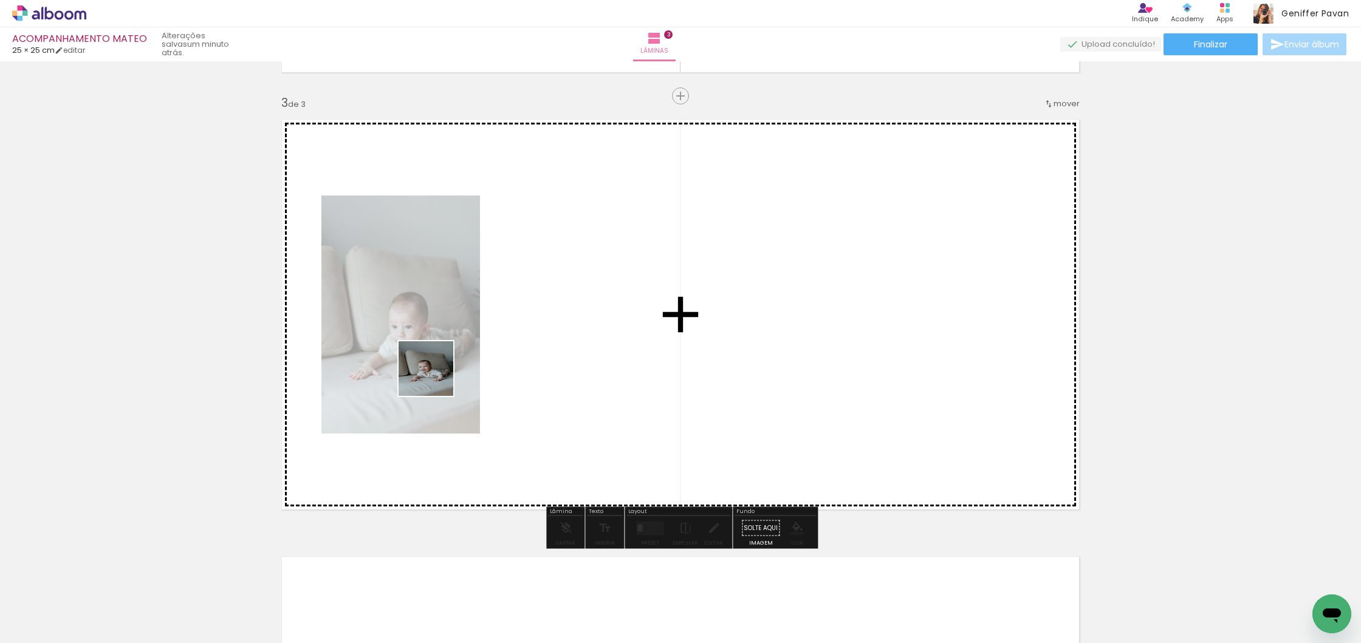
drag, startPoint x: 208, startPoint y: 596, endPoint x: 435, endPoint y: 378, distance: 314.9
click at [435, 378] on quentale-workspace at bounding box center [680, 321] width 1361 height 643
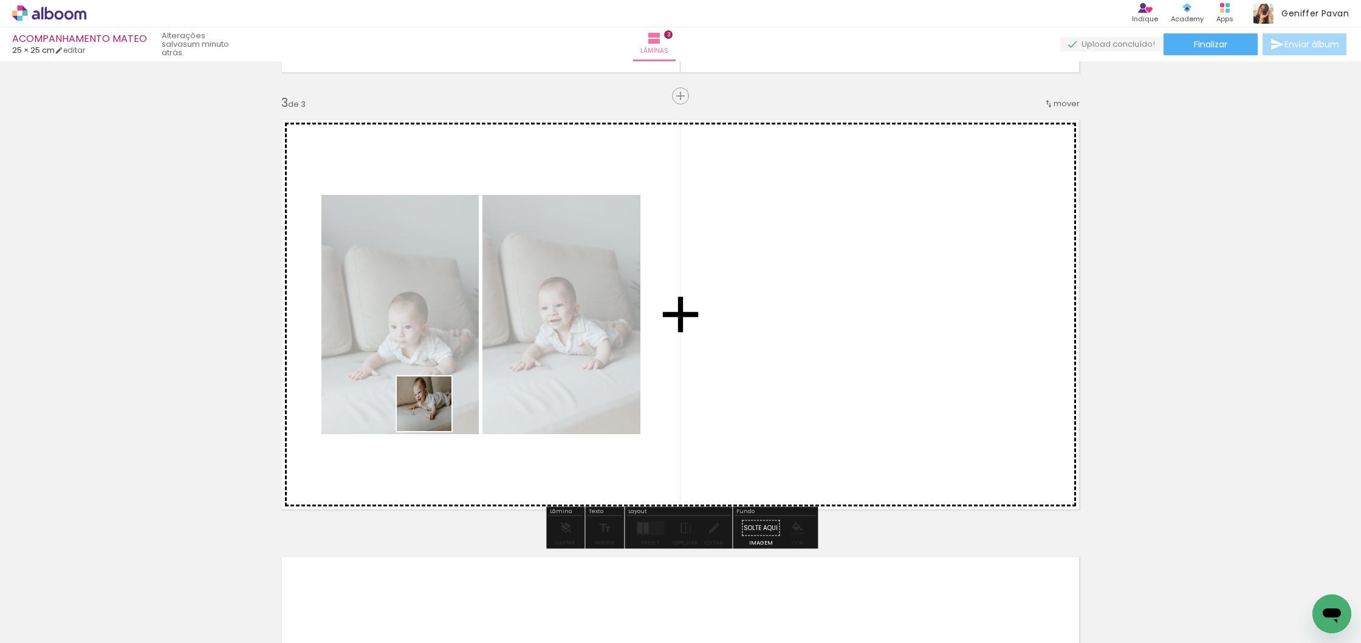
drag, startPoint x: 264, startPoint y: 608, endPoint x: 446, endPoint y: 399, distance: 276.9
click at [446, 399] on quentale-workspace at bounding box center [680, 321] width 1361 height 643
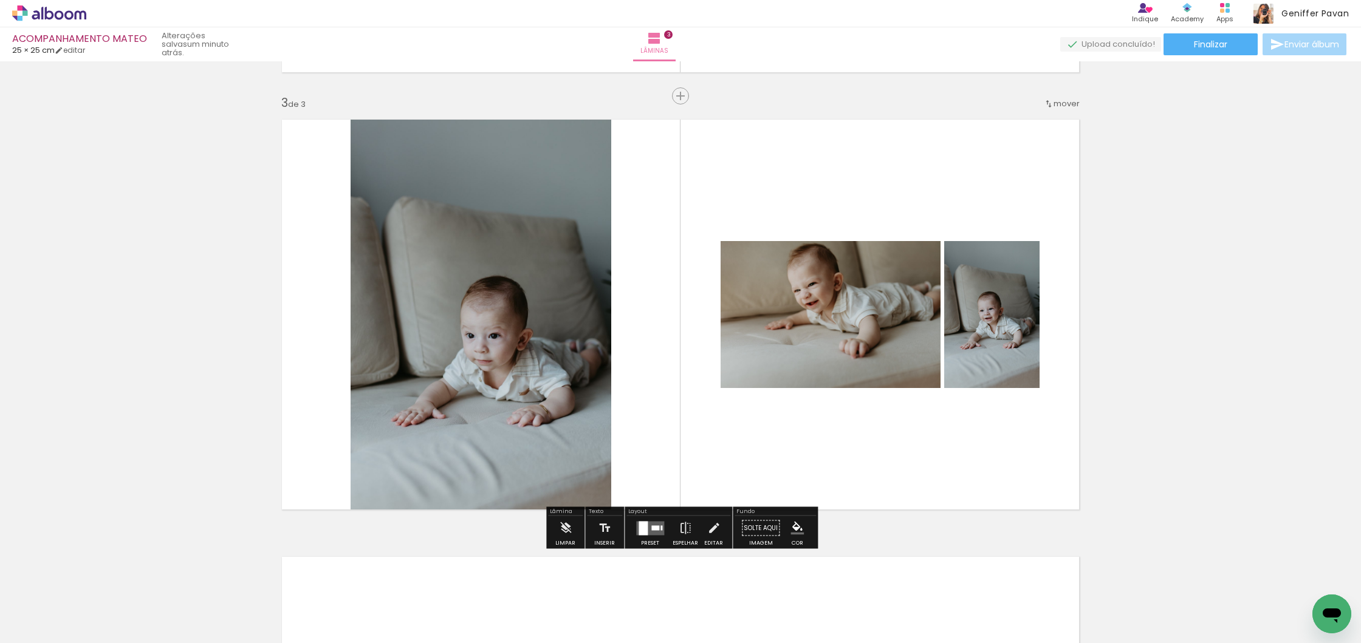
scroll to position [1, 0]
drag, startPoint x: 268, startPoint y: 604, endPoint x: 431, endPoint y: 405, distance: 256.4
click at [431, 405] on quentale-workspace at bounding box center [680, 321] width 1361 height 643
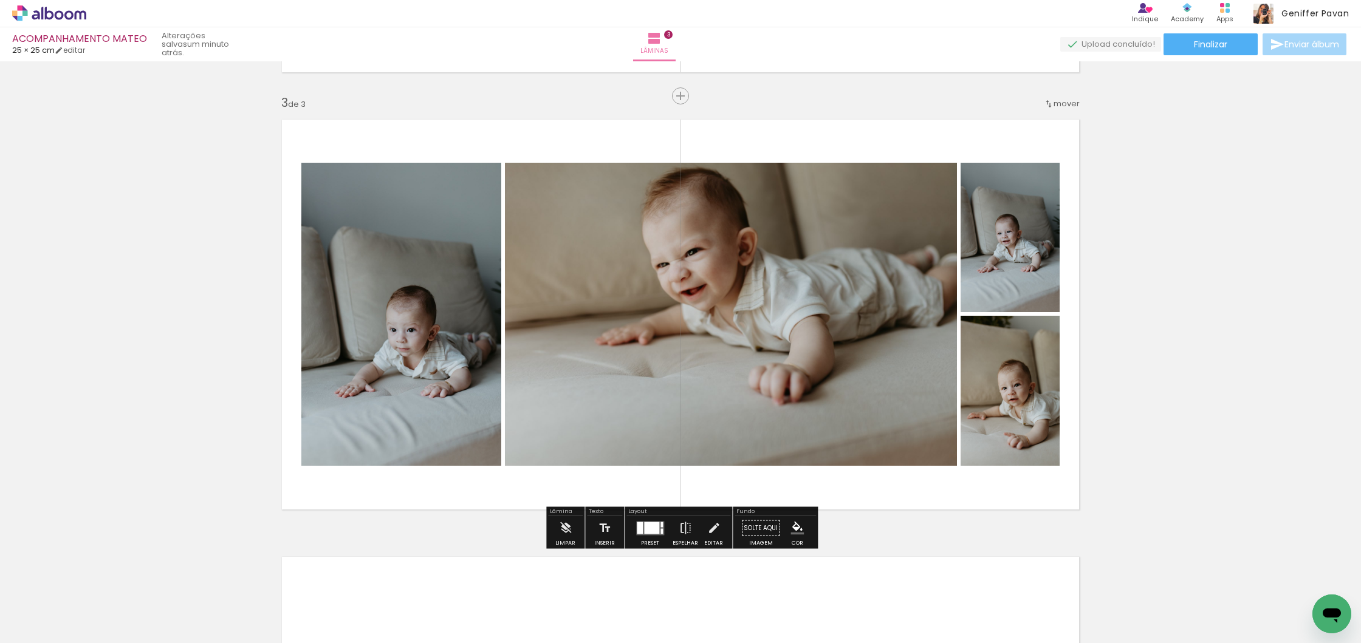
scroll to position [0, 1]
drag, startPoint x: 335, startPoint y: 614, endPoint x: 524, endPoint y: 389, distance: 292.7
click at [524, 389] on quentale-workspace at bounding box center [680, 321] width 1361 height 643
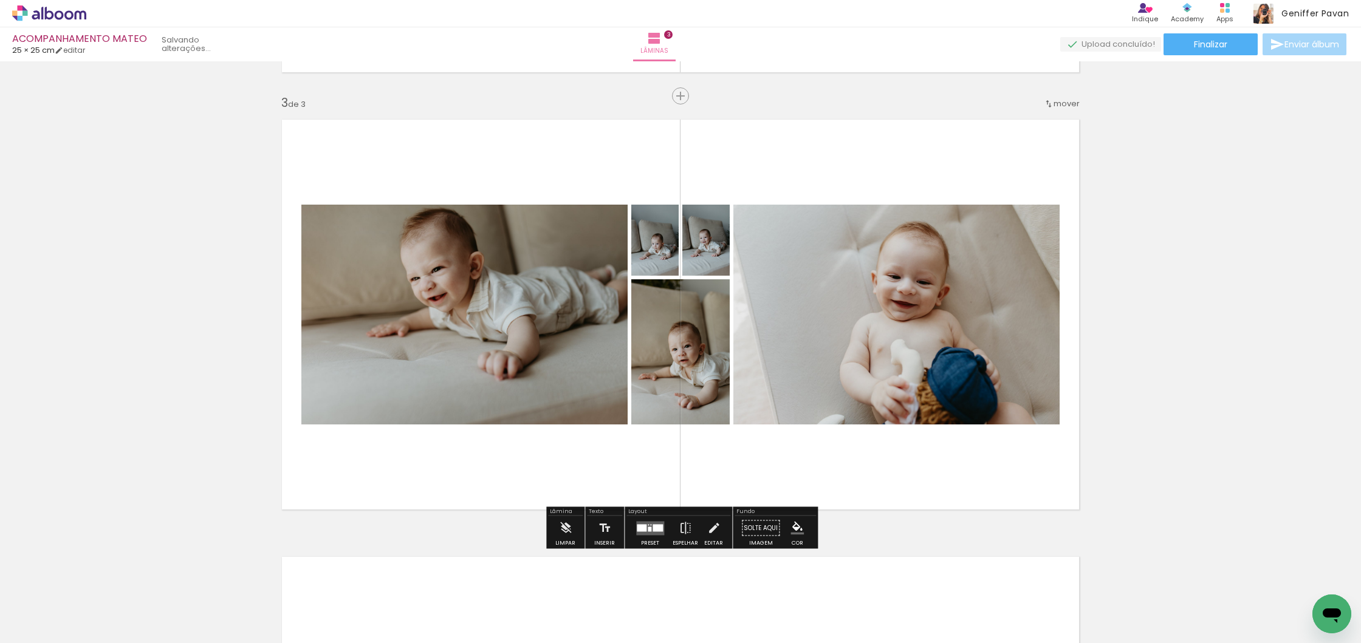
scroll to position [855, 0]
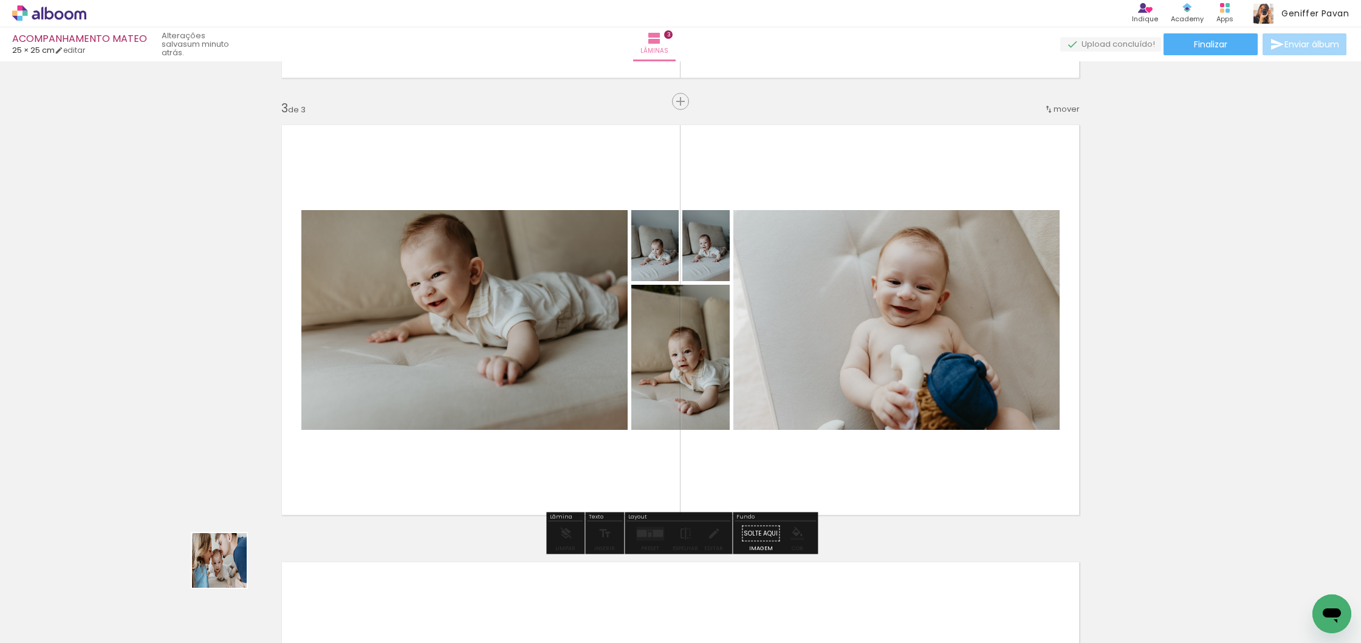
drag, startPoint x: 199, startPoint y: 601, endPoint x: 426, endPoint y: 429, distance: 284.9
click at [423, 405] on quentale-workspace at bounding box center [680, 321] width 1361 height 643
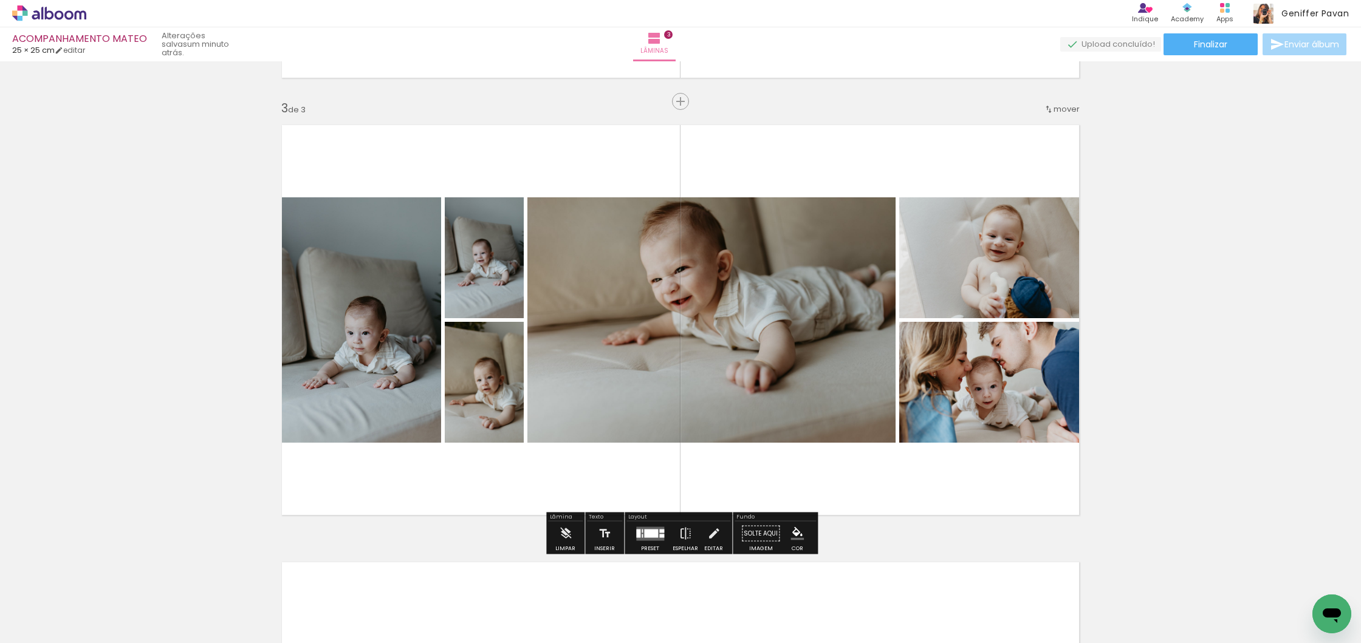
drag, startPoint x: 177, startPoint y: 614, endPoint x: 426, endPoint y: 453, distance: 296.2
click at [426, 453] on quentale-workspace at bounding box center [680, 321] width 1361 height 643
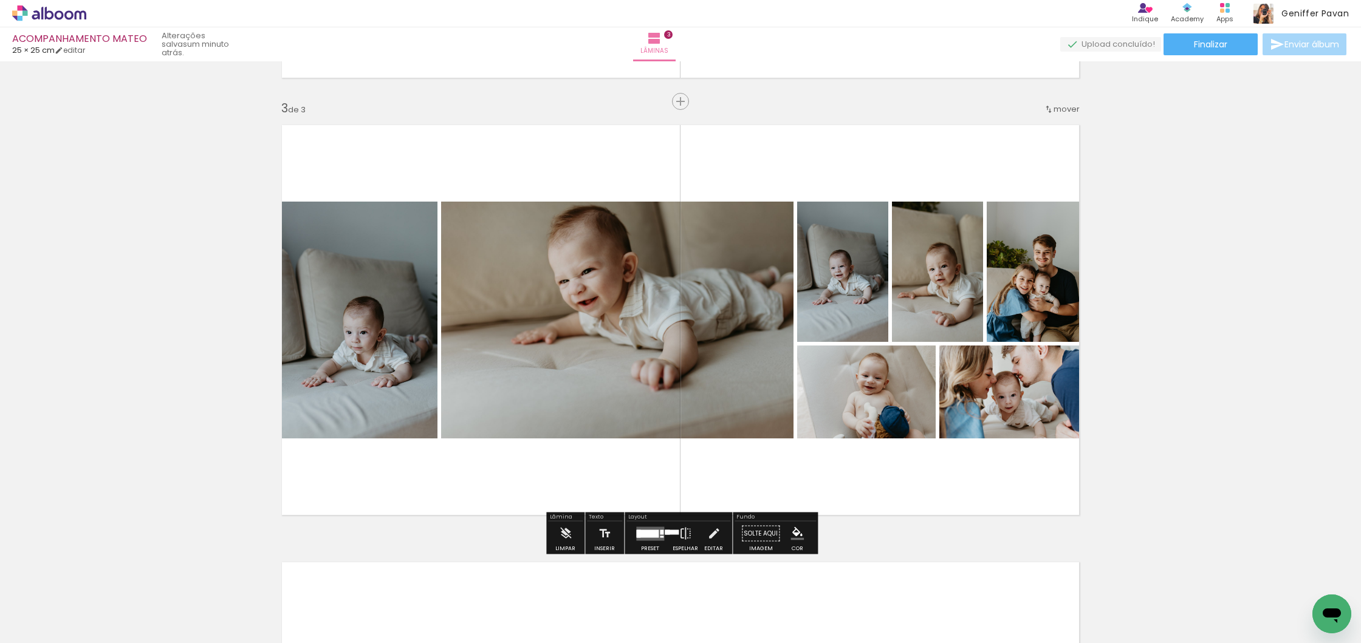
click at [651, 538] on quentale-layouter at bounding box center [650, 534] width 28 height 14
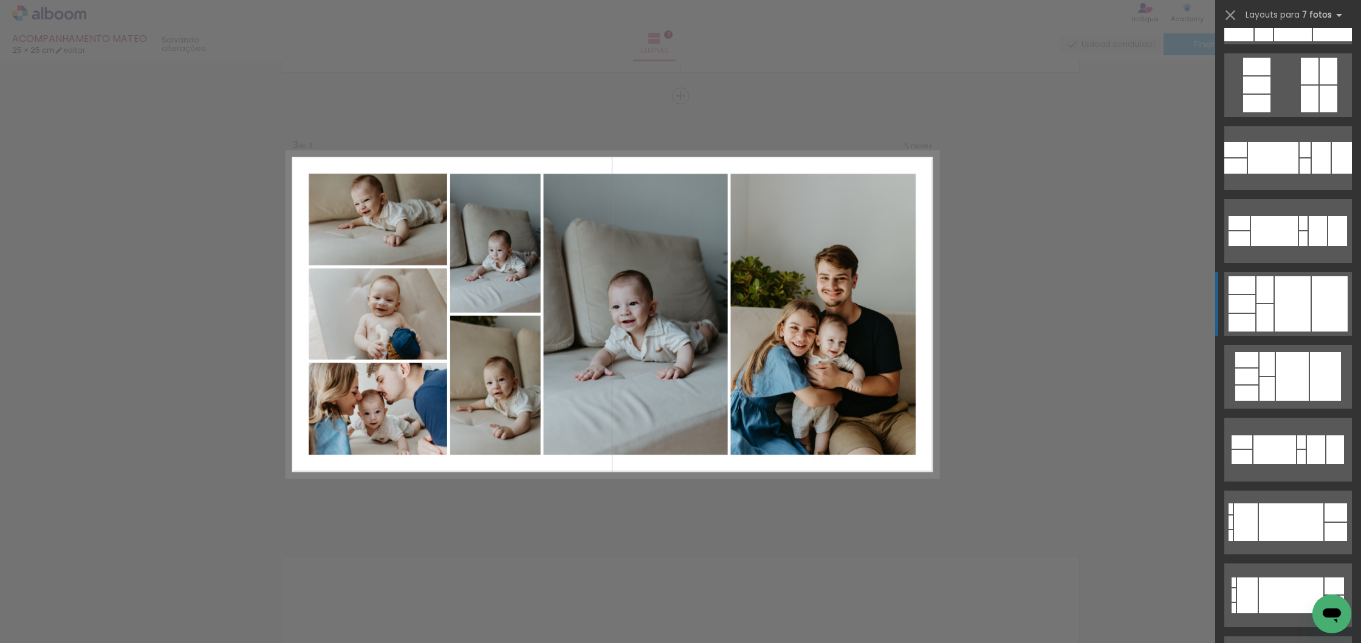
scroll to position [203, 0]
click at [1303, 295] on div at bounding box center [1292, 303] width 36 height 55
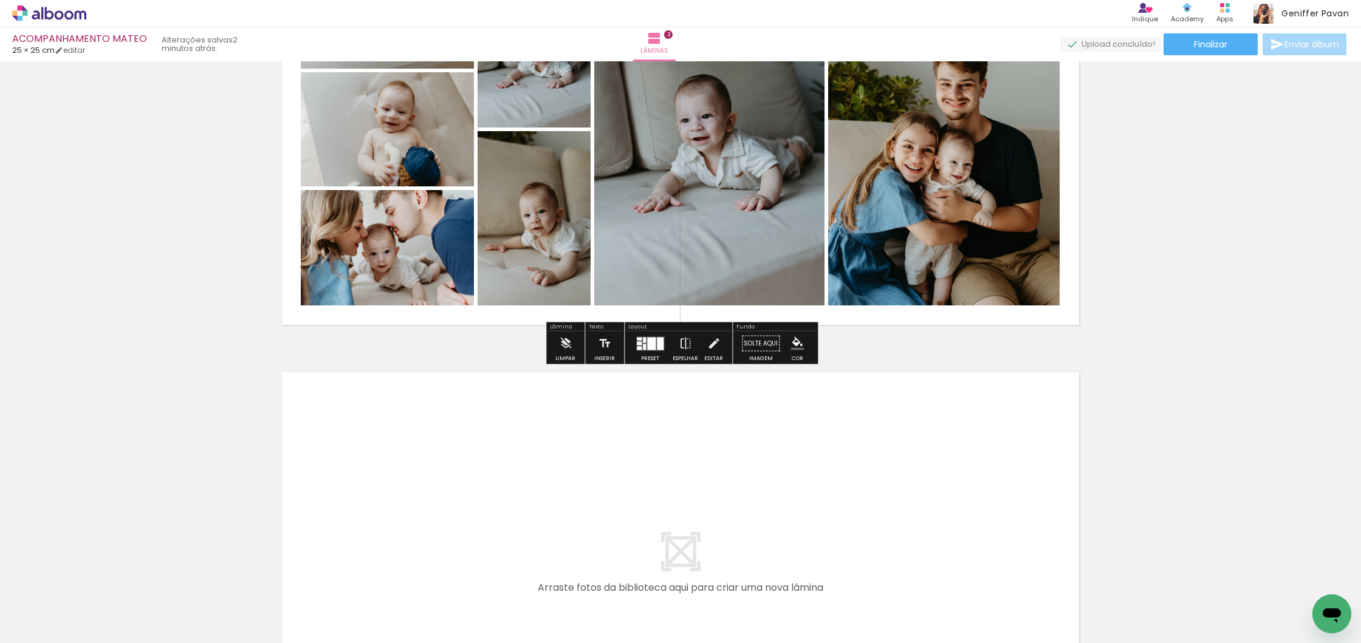
scroll to position [1085, 0]
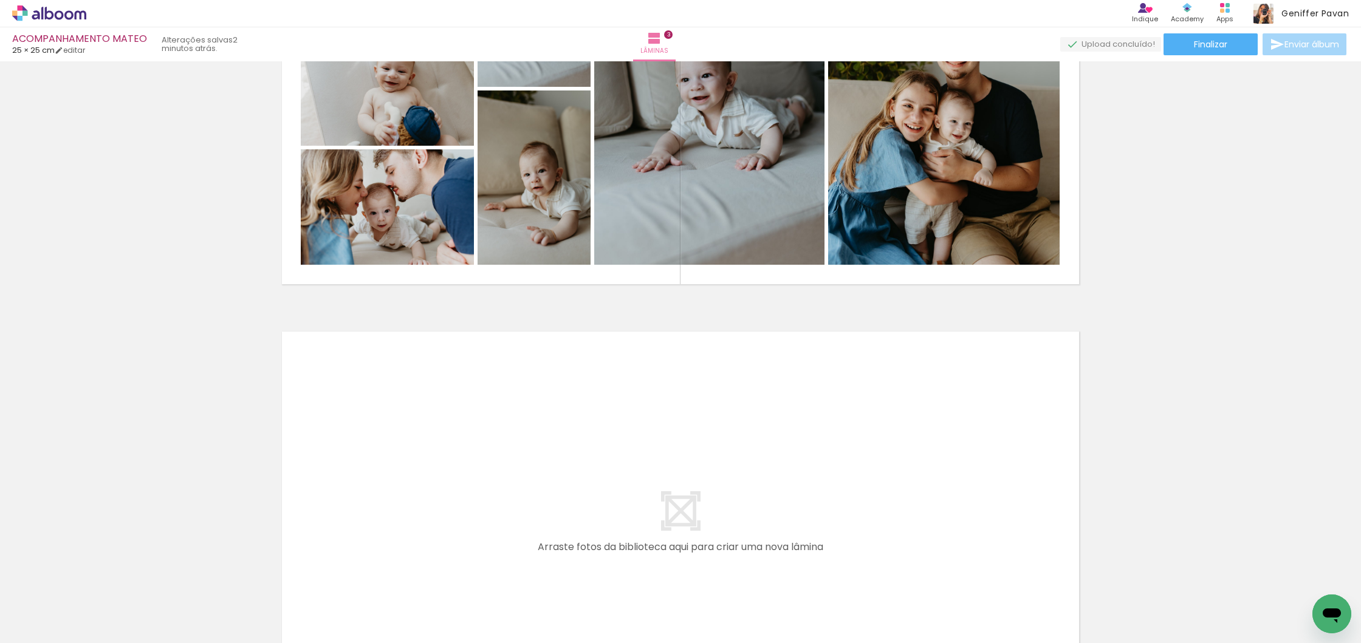
drag, startPoint x: 203, startPoint y: 603, endPoint x: 400, endPoint y: 496, distance: 223.7
click at [400, 496] on quentale-workspace at bounding box center [680, 321] width 1361 height 643
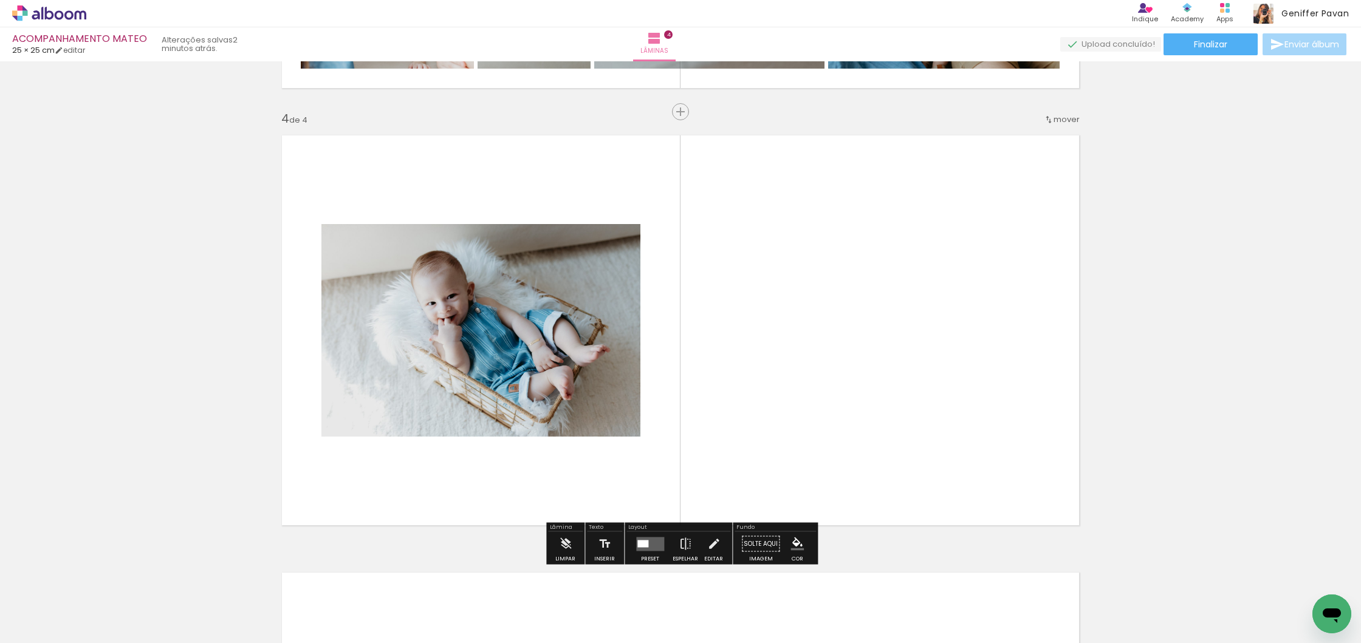
scroll to position [1297, 0]
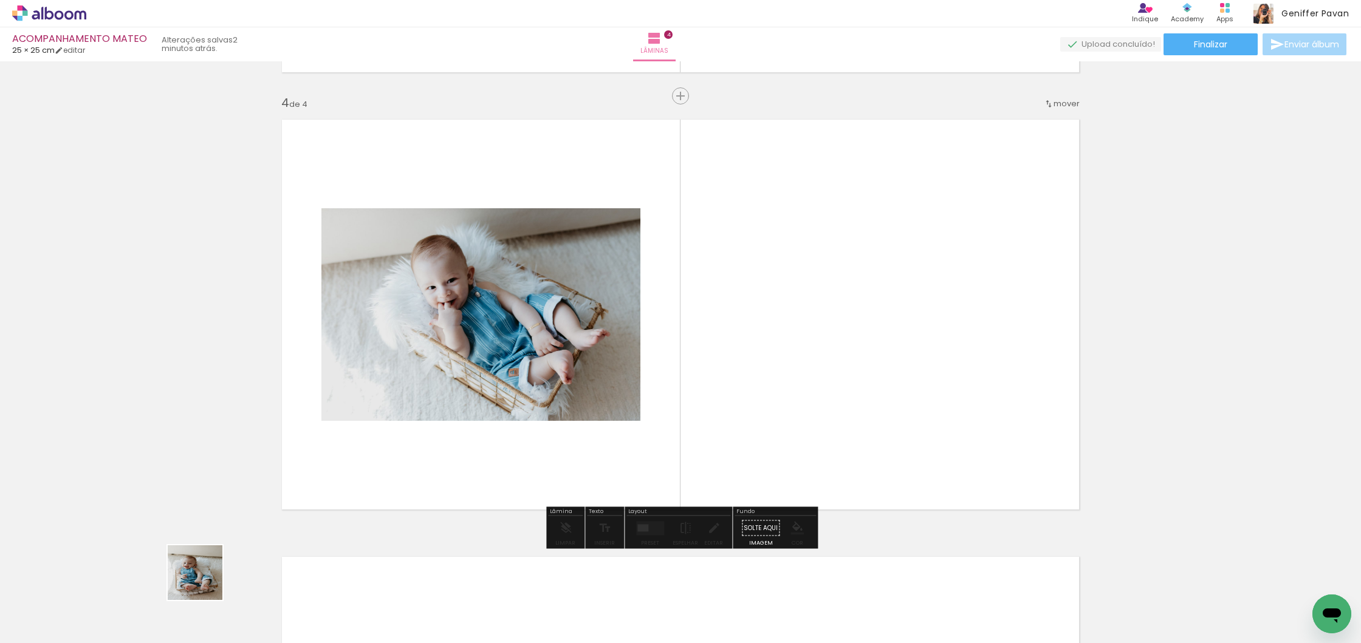
drag, startPoint x: 185, startPoint y: 595, endPoint x: 418, endPoint y: 444, distance: 277.5
click at [418, 444] on quentale-workspace at bounding box center [680, 321] width 1361 height 643
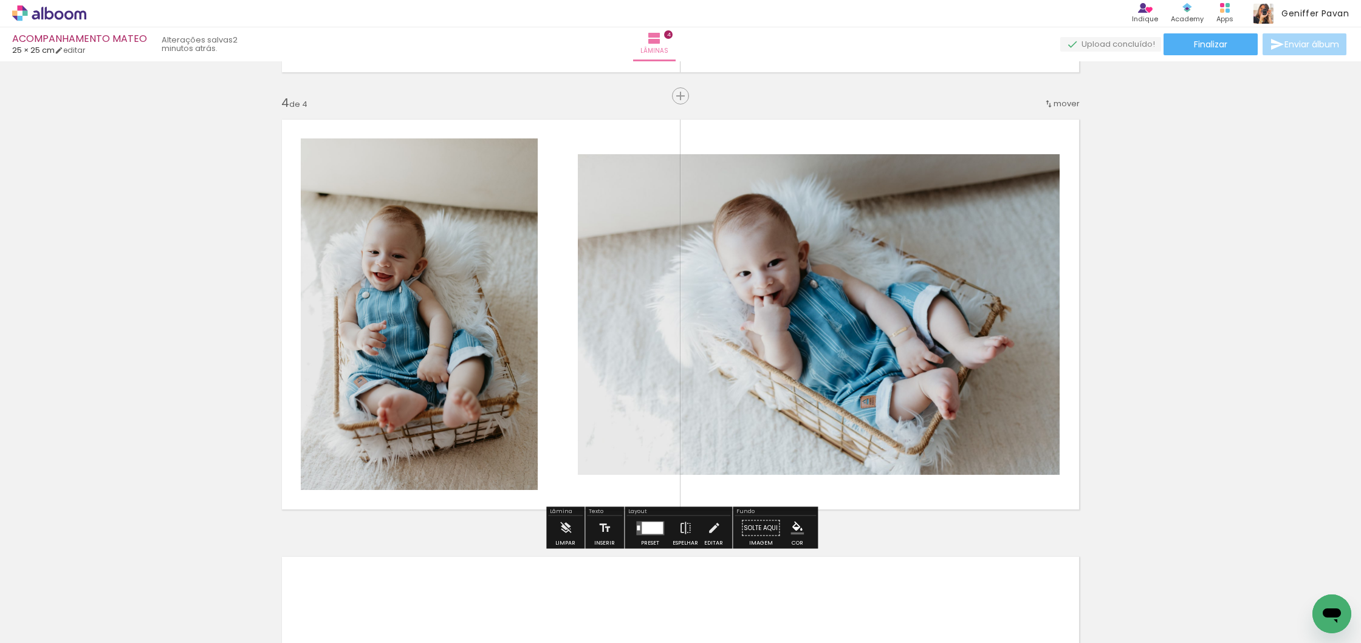
click at [95, 576] on iron-icon at bounding box center [93, 578] width 13 height 13
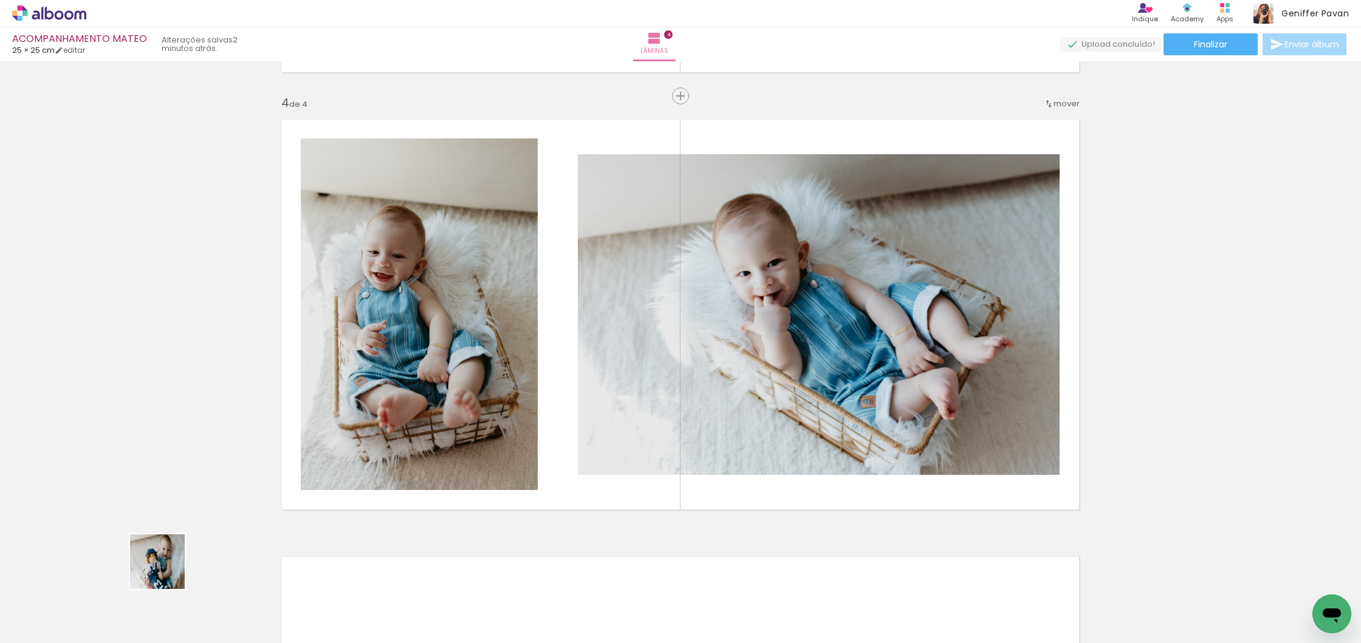
drag, startPoint x: 129, startPoint y: 603, endPoint x: 403, endPoint y: 398, distance: 341.5
click at [403, 398] on quentale-workspace at bounding box center [680, 321] width 1361 height 643
